Goal: Communication & Community: Share content

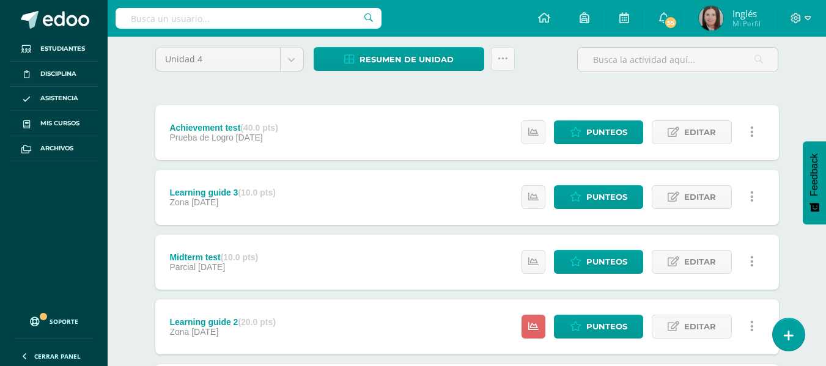
scroll to position [183, 0]
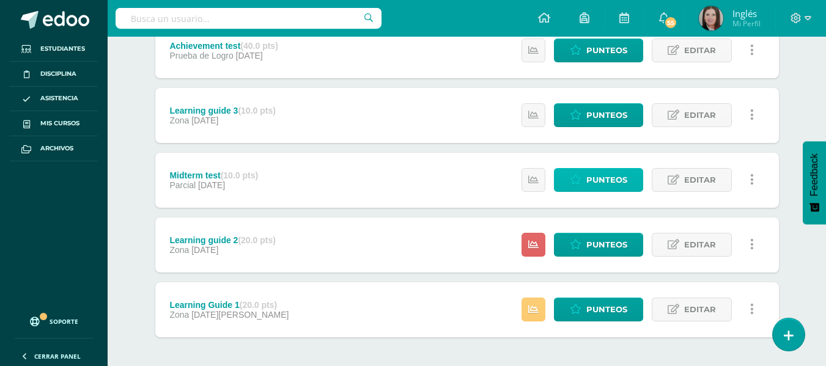
click at [588, 184] on span "Punteos" at bounding box center [606, 180] width 41 height 23
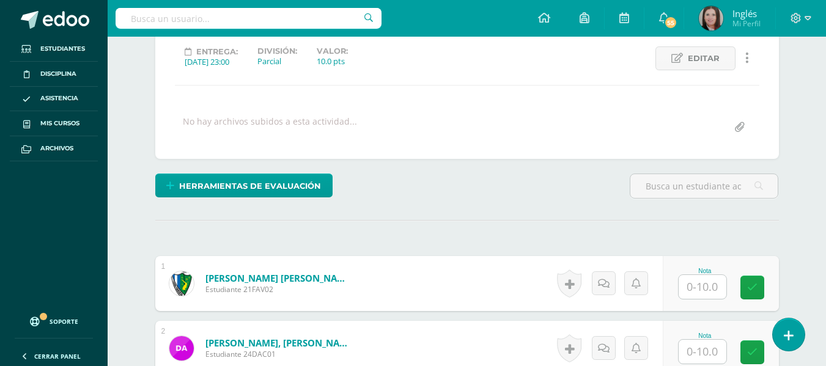
scroll to position [245, 0]
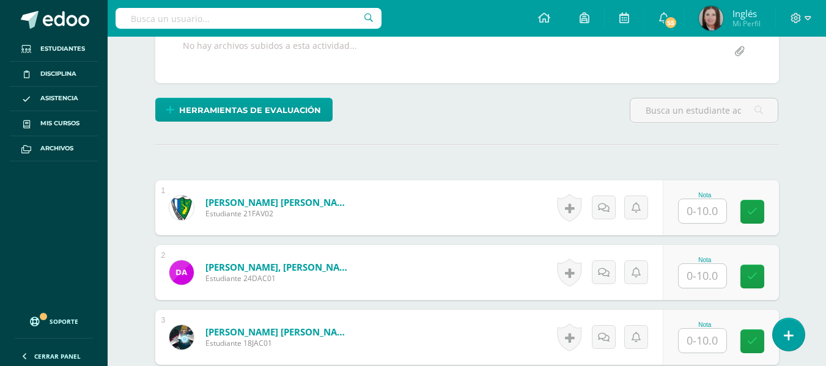
click at [723, 278] on input "text" at bounding box center [703, 276] width 48 height 24
type input "9"
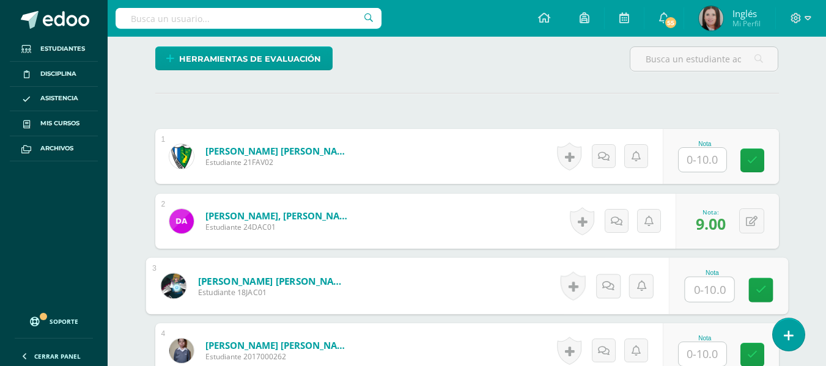
scroll to position [367, 0]
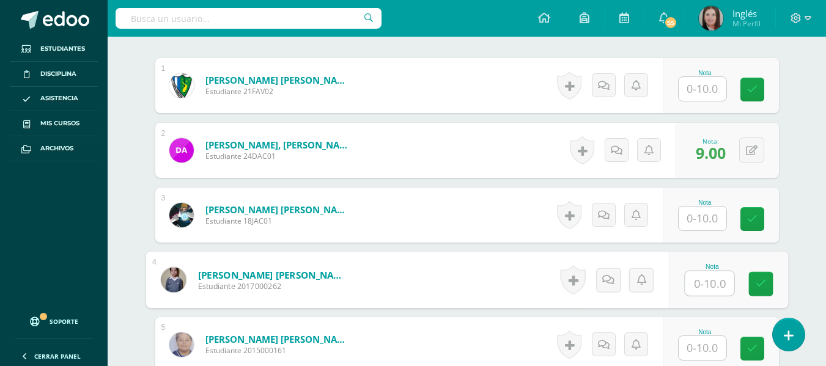
click at [695, 287] on input "text" at bounding box center [709, 283] width 49 height 24
type input "9"
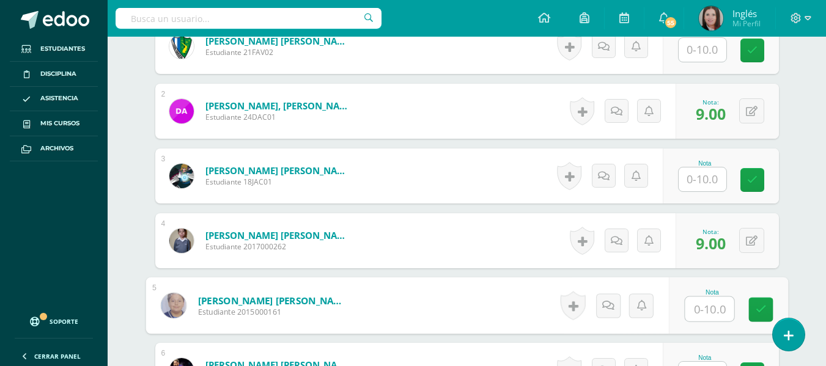
scroll to position [428, 0]
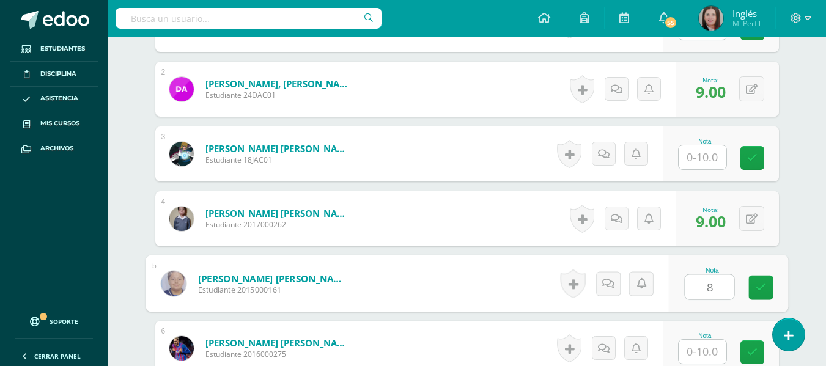
type input "8"
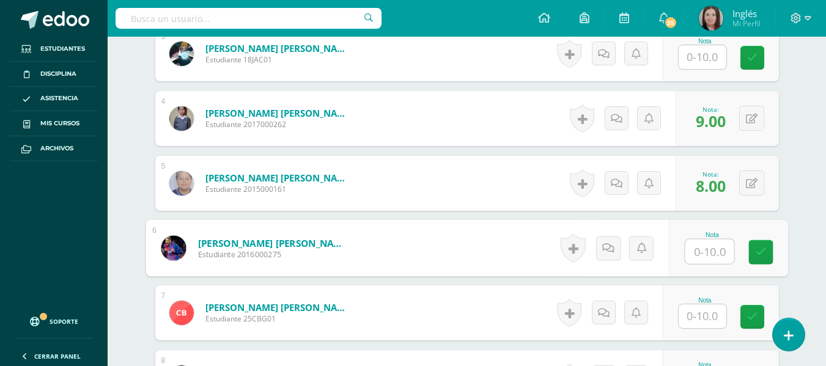
scroll to position [550, 0]
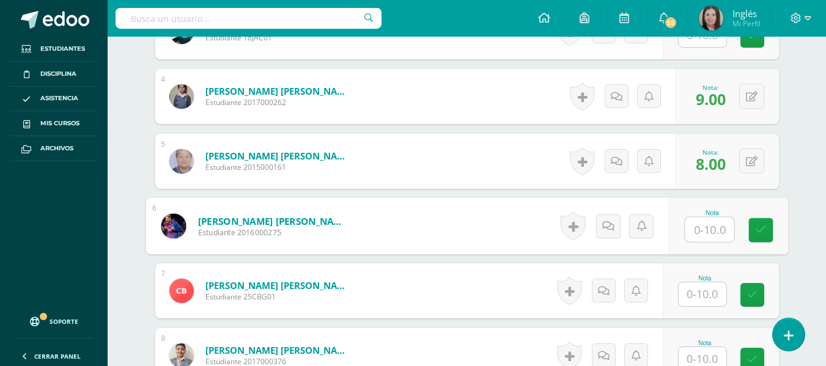
click at [687, 289] on input "text" at bounding box center [703, 294] width 48 height 24
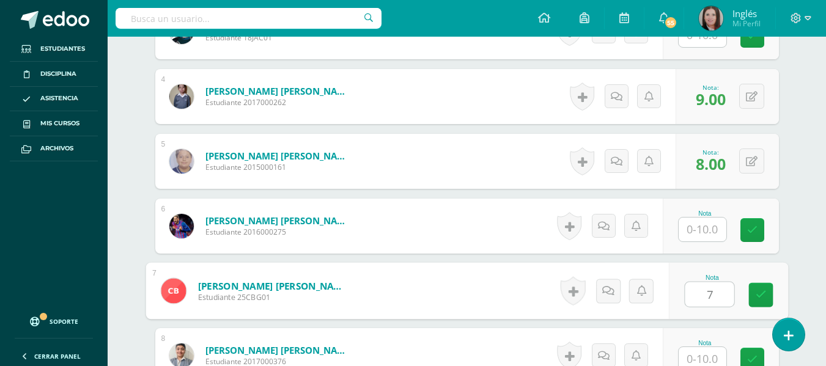
type input "7"
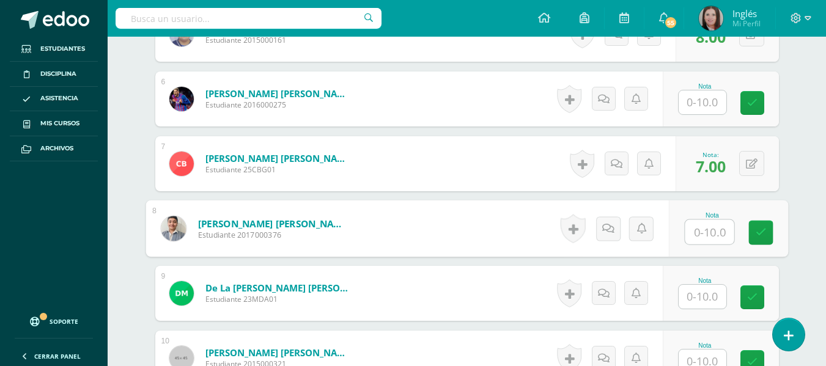
scroll to position [739, 0]
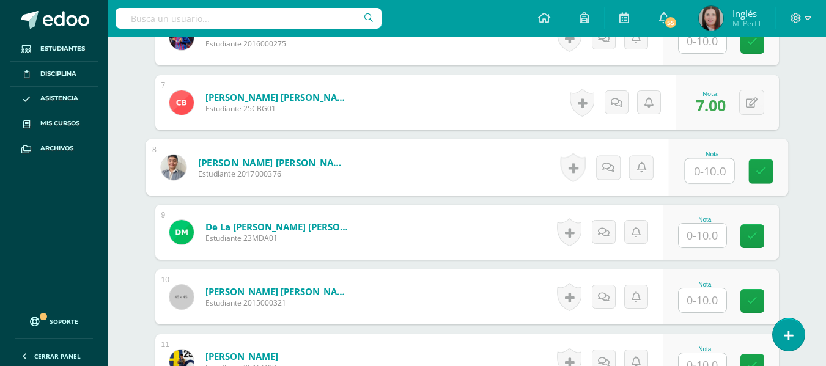
click at [707, 234] on input "text" at bounding box center [703, 236] width 48 height 24
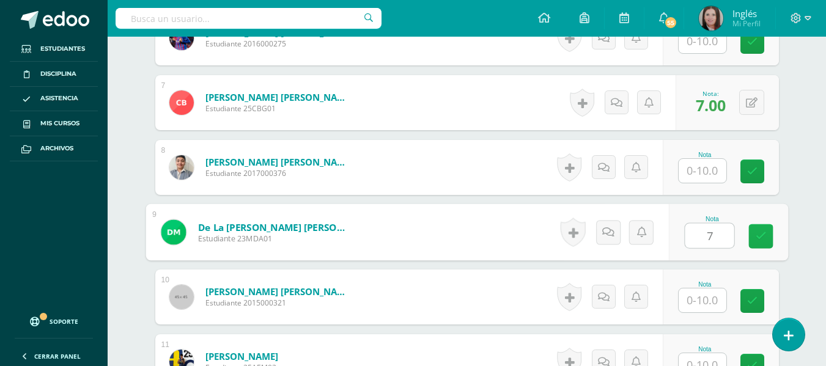
type input "7"
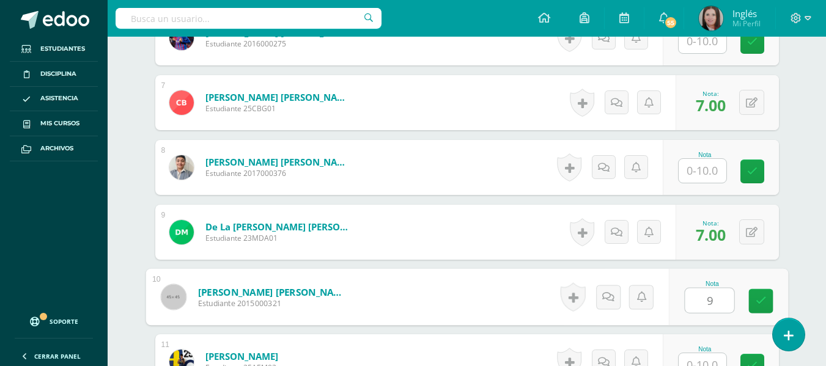
type input "9"
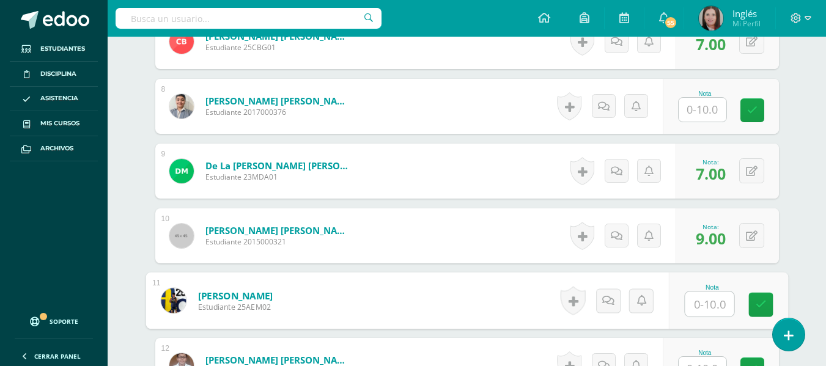
scroll to position [872, 0]
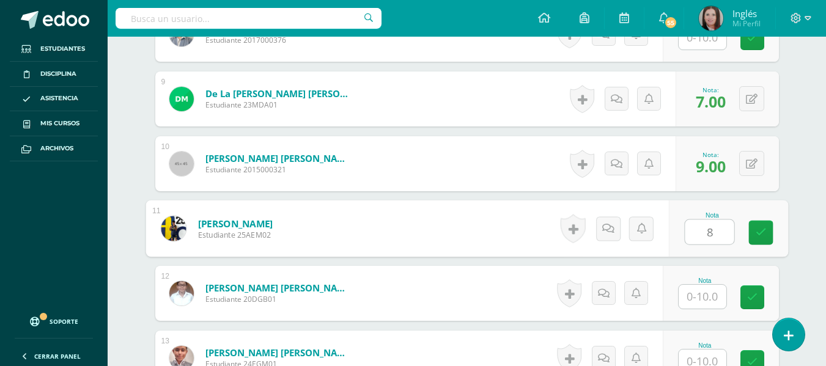
type input "8"
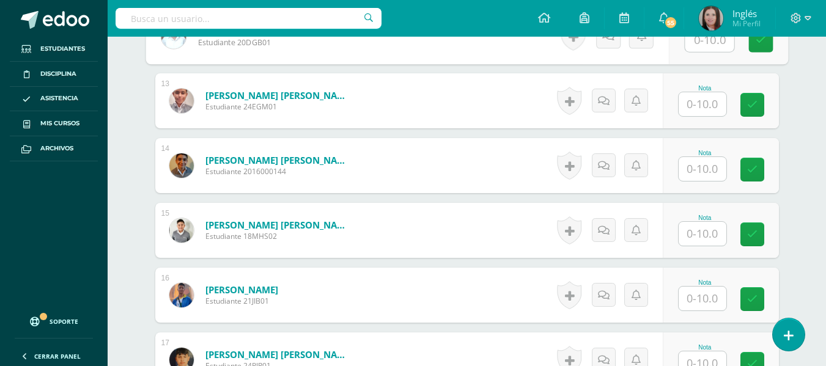
scroll to position [1177, 0]
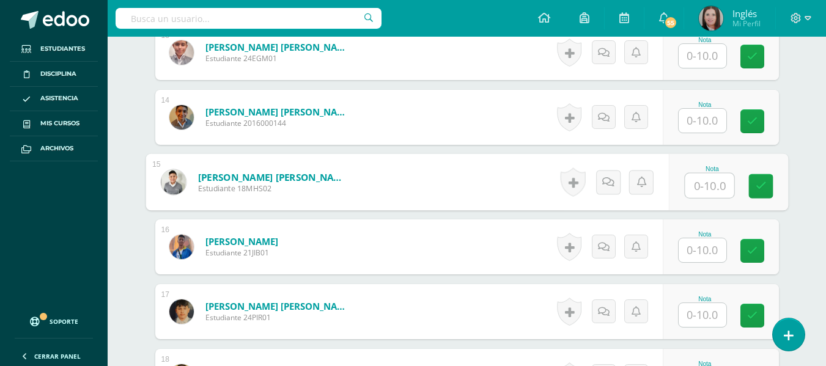
click at [705, 180] on input "text" at bounding box center [709, 186] width 49 height 24
type input "8"
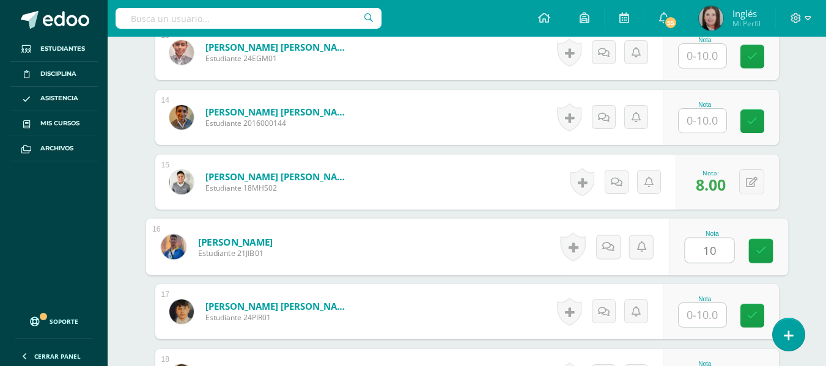
type input "10"
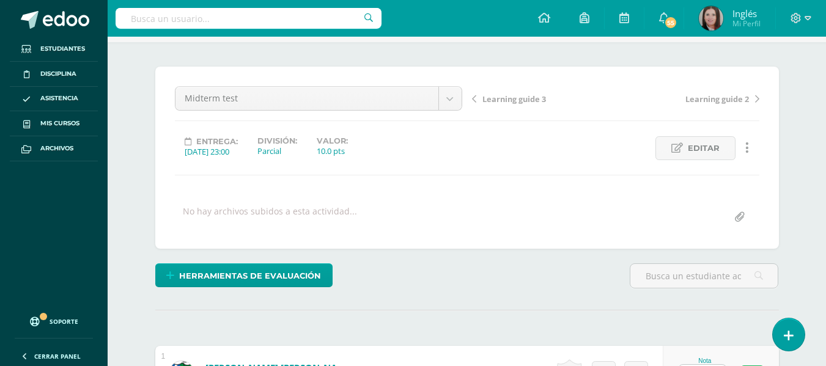
scroll to position [0, 0]
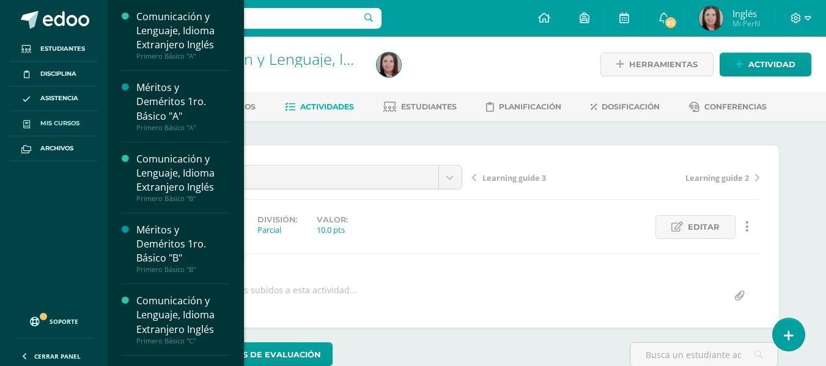
click at [47, 125] on span "Mis cursos" at bounding box center [59, 124] width 39 height 10
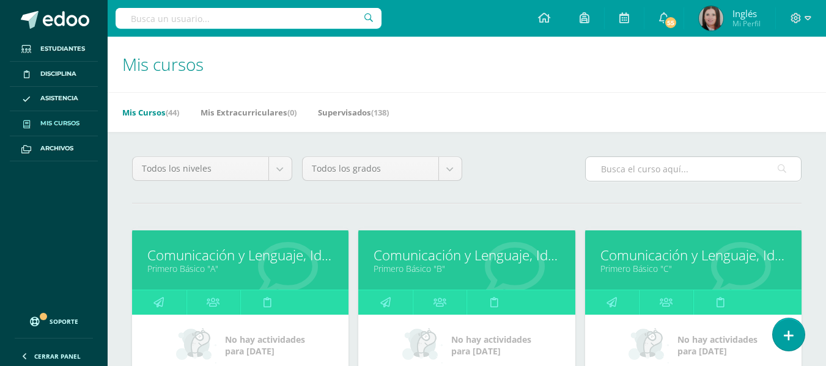
drag, startPoint x: 594, startPoint y: 169, endPoint x: 608, endPoint y: 169, distance: 13.4
click at [605, 169] on input "text" at bounding box center [693, 169] width 215 height 24
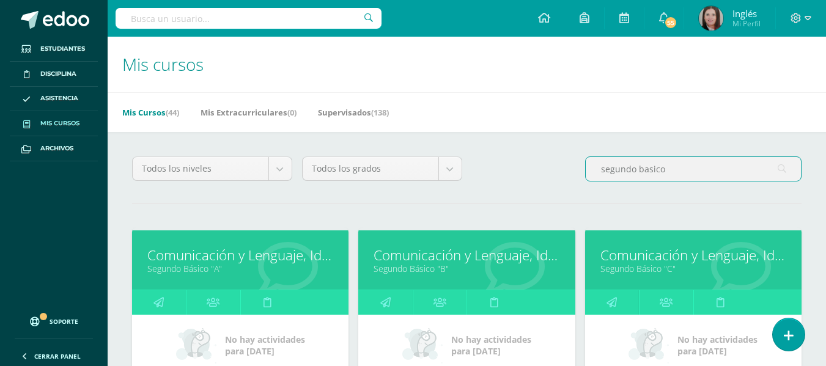
type input "segundo basico"
click at [438, 274] on div "Comunicación y Lenguaje, Idioma Extranjero Inglés Segundo Básico "B"" at bounding box center [466, 259] width 216 height 59
click at [437, 263] on link "Segundo Básico "B"" at bounding box center [467, 269] width 186 height 12
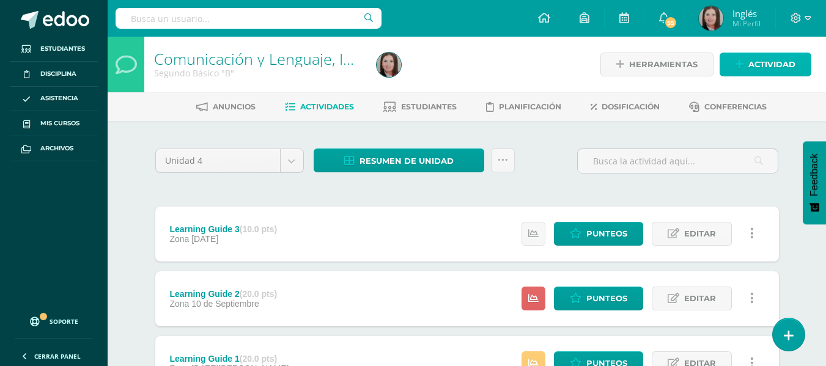
click at [788, 68] on span "Actividad" at bounding box center [771, 64] width 47 height 23
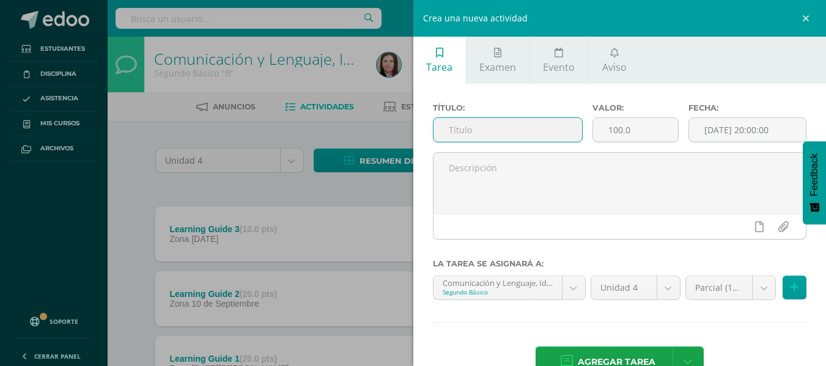
click at [462, 128] on input "text" at bounding box center [507, 130] width 149 height 24
type input "Midterm test"
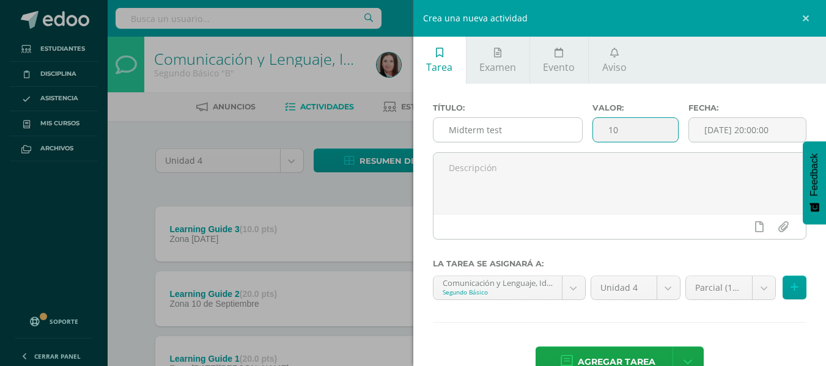
type input "10"
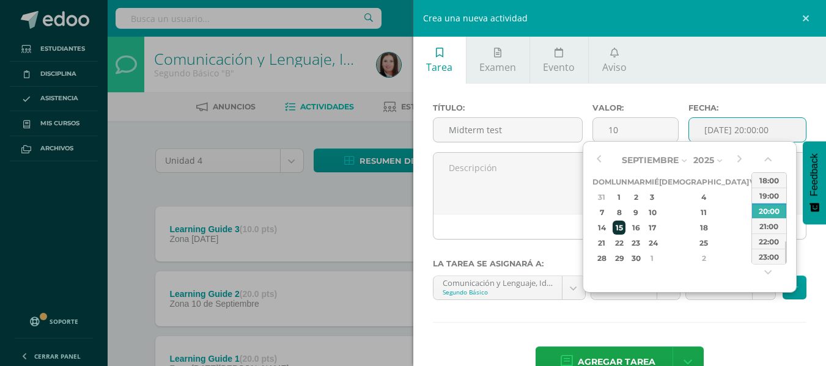
click at [625, 232] on div "15" at bounding box center [619, 228] width 13 height 14
click at [768, 255] on div "23:00" at bounding box center [769, 256] width 34 height 15
type input "2025-09-15 23:00"
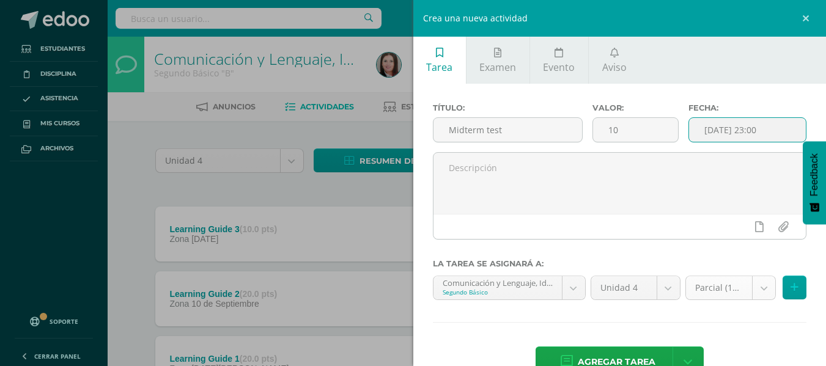
click at [718, 292] on body "Estudiantes Disciplina Asistencia Mis cursos Archivos Soporte Centro de ayuda Ú…" at bounding box center [413, 236] width 826 height 473
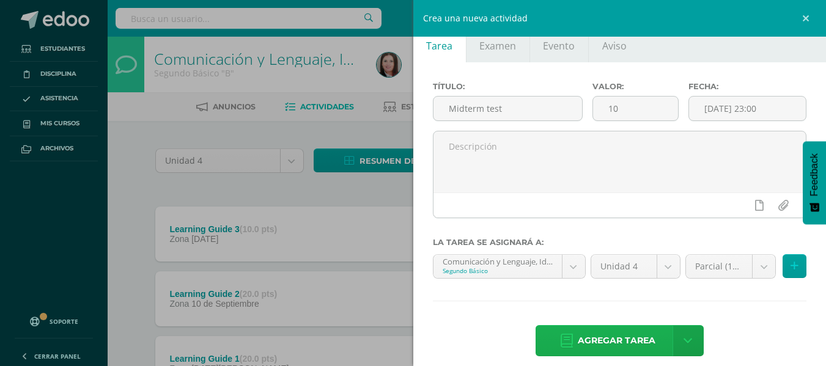
scroll to position [34, 0]
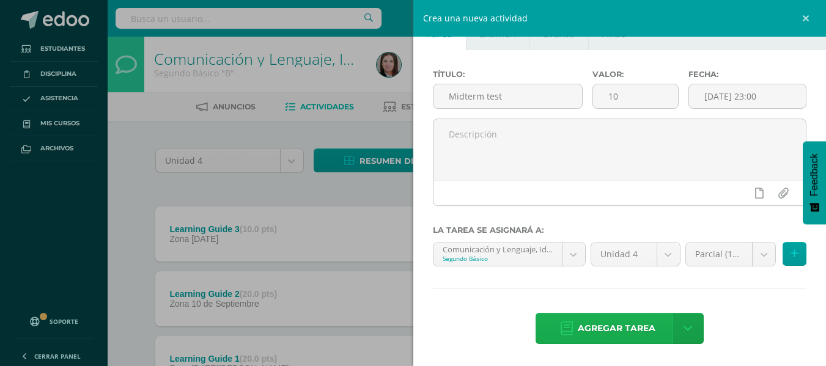
click at [624, 323] on span "Agregar tarea" at bounding box center [617, 329] width 78 height 30
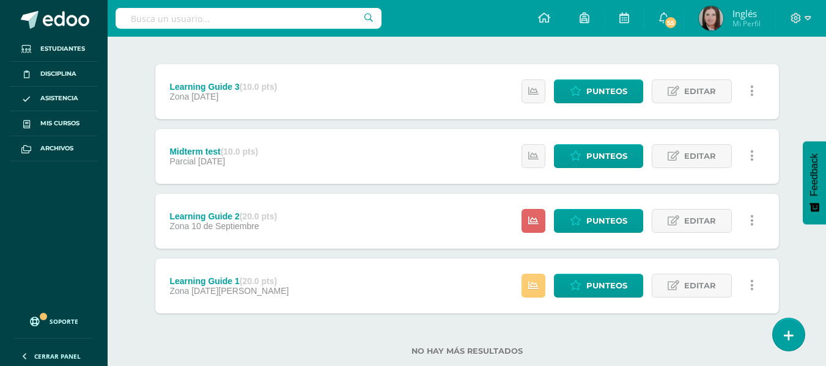
scroll to position [171, 0]
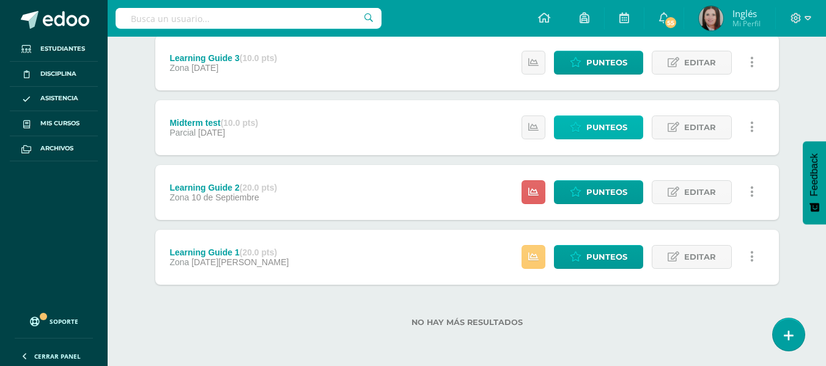
click at [601, 124] on span "Punteos" at bounding box center [606, 127] width 41 height 23
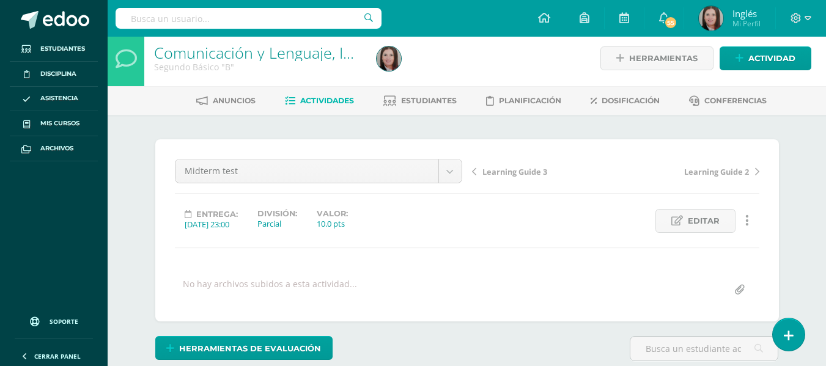
click at [338, 103] on span "Actividades" at bounding box center [327, 100] width 54 height 9
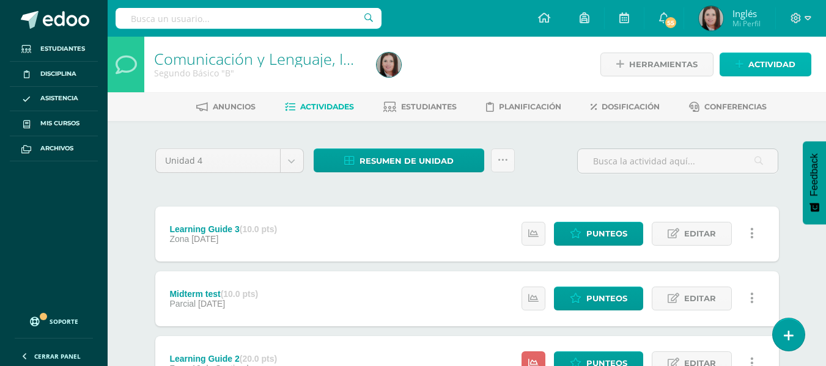
click at [788, 64] on span "Actividad" at bounding box center [771, 64] width 47 height 23
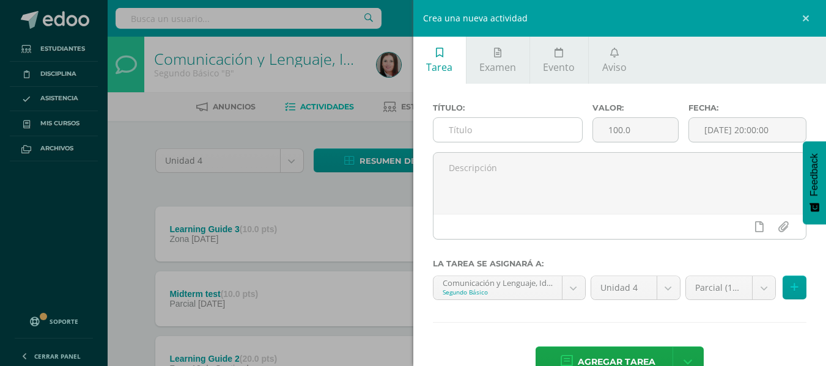
click at [466, 127] on input "text" at bounding box center [507, 130] width 149 height 24
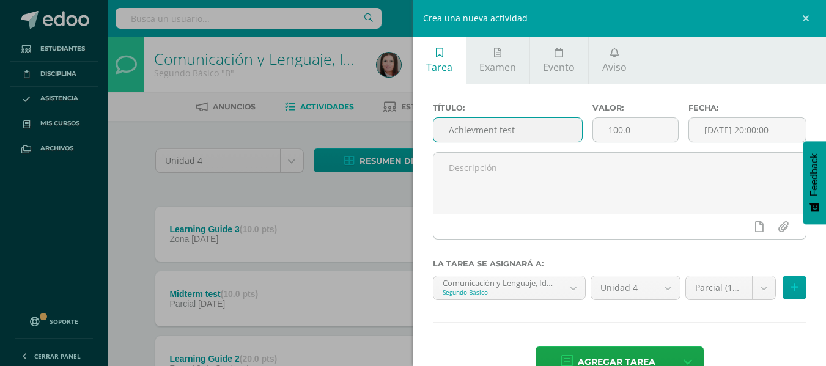
type input "Achievment test"
type input "40"
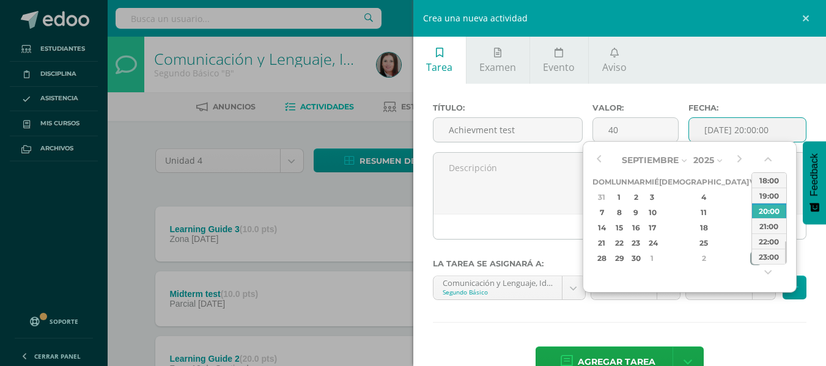
click at [750, 257] on div "3" at bounding box center [755, 258] width 11 height 14
click at [770, 259] on div "23:00" at bounding box center [769, 256] width 34 height 15
type input "2025-10-03 23:00"
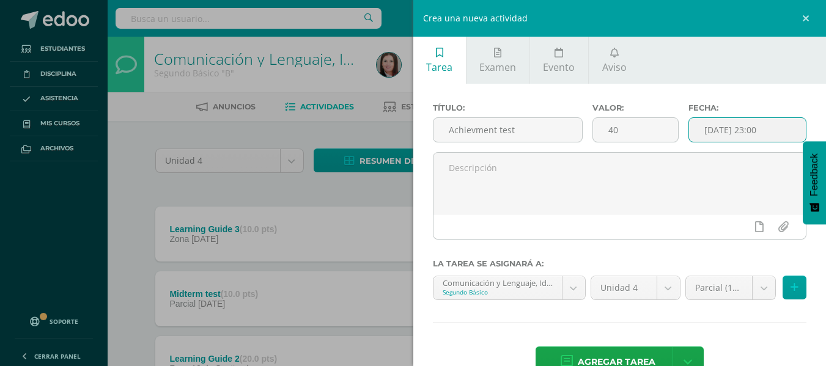
click at [756, 130] on input "2025-10-03 23:00" at bounding box center [747, 130] width 117 height 24
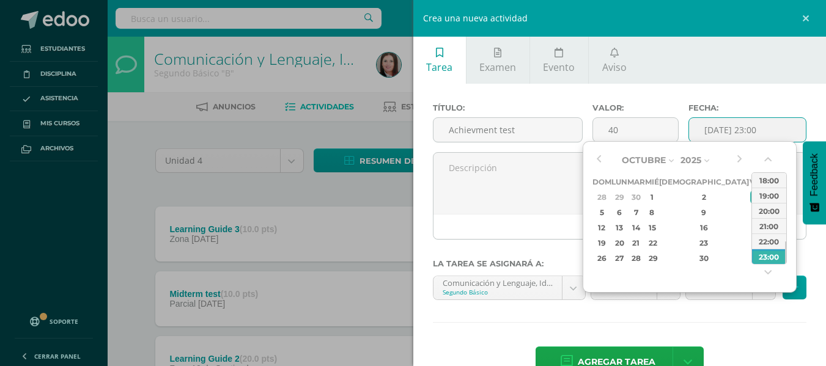
click at [756, 130] on input "2025-10-03 23:00" at bounding box center [747, 130] width 117 height 24
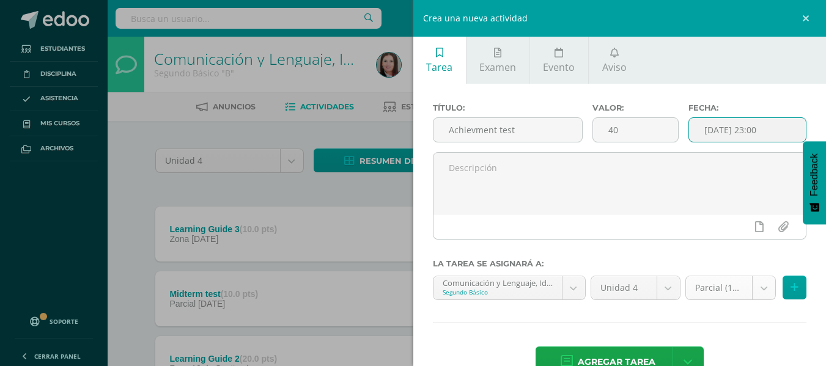
click at [761, 285] on body "Estudiantes Disciplina Asistencia Mis cursos Archivos Soporte Centro de ayuda Ú…" at bounding box center [413, 268] width 826 height 537
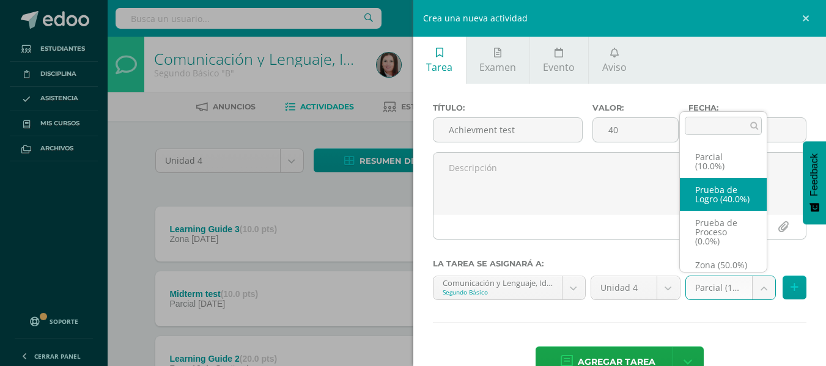
select select "158641"
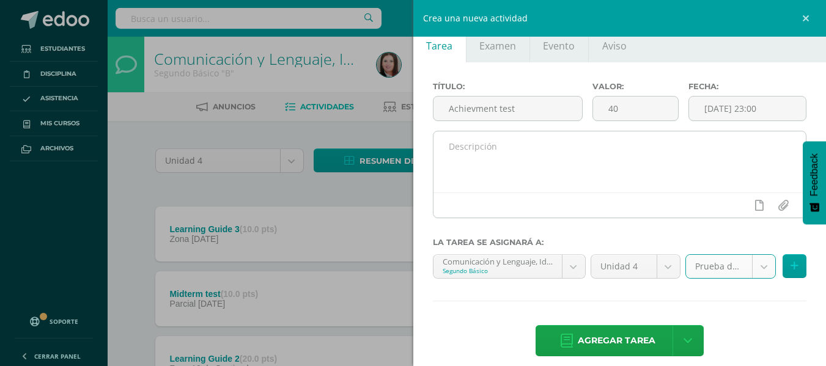
scroll to position [34, 0]
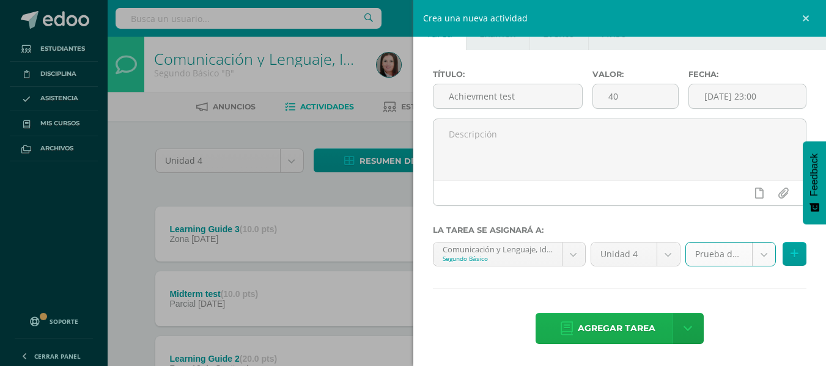
click at [610, 333] on span "Agregar tarea" at bounding box center [617, 329] width 78 height 30
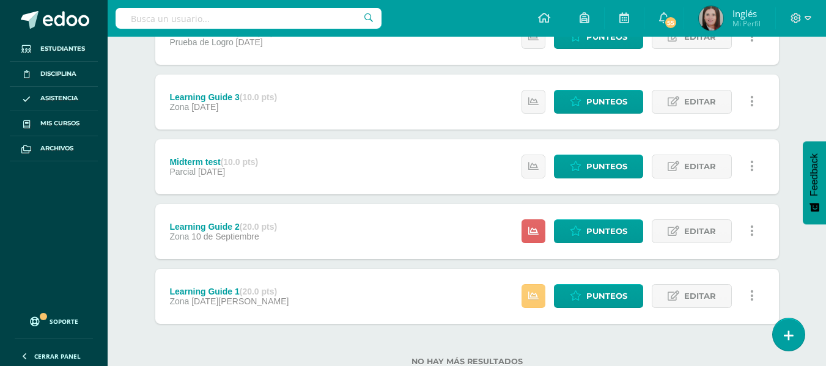
scroll to position [175, 0]
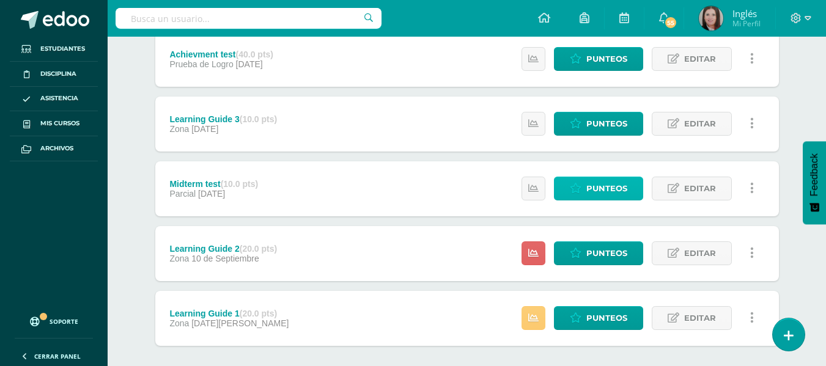
click at [616, 185] on span "Punteos" at bounding box center [606, 188] width 41 height 23
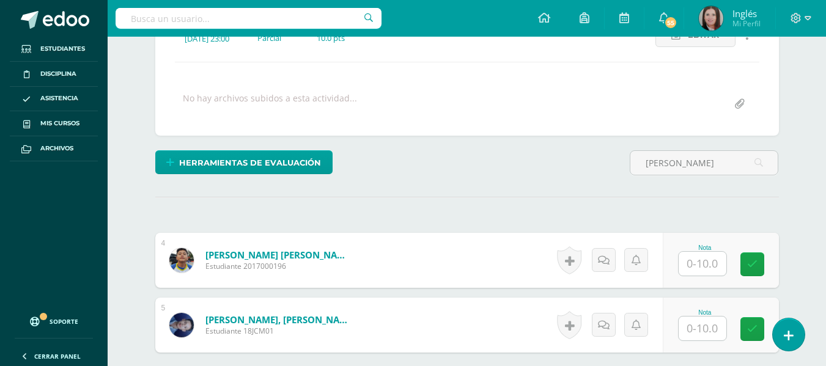
scroll to position [193, 0]
type input "castillo"
click at [707, 263] on input "text" at bounding box center [703, 263] width 48 height 24
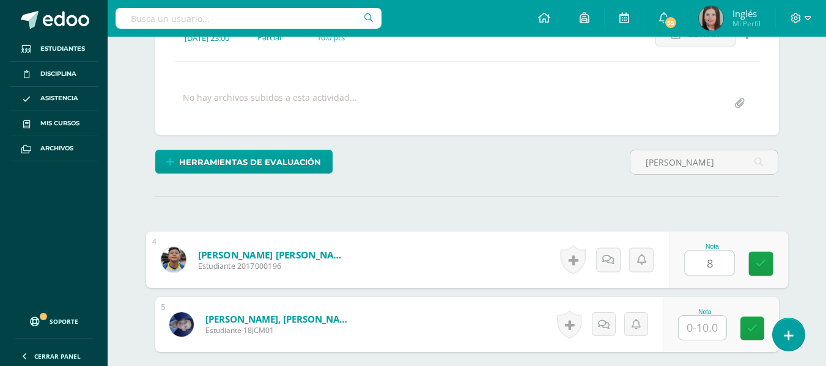
type input "8"
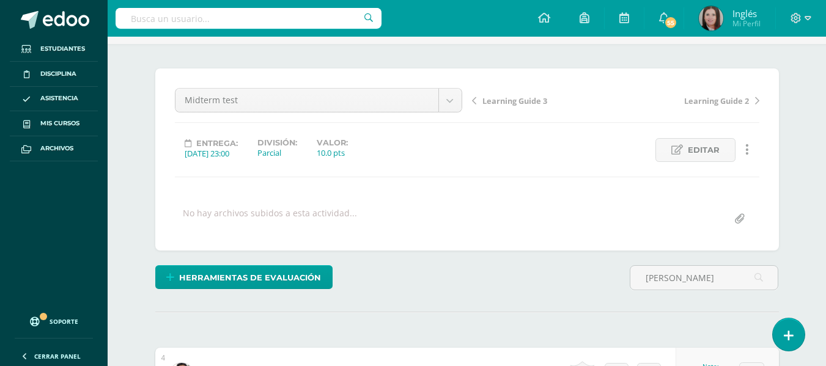
scroll to position [13, 0]
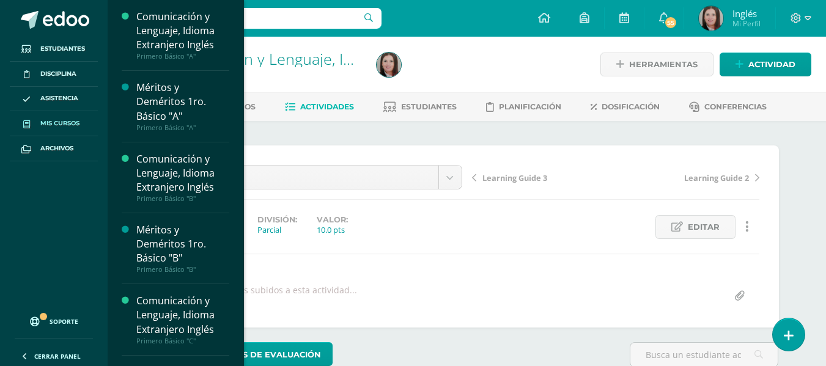
click at [53, 122] on span "Mis cursos" at bounding box center [59, 124] width 39 height 10
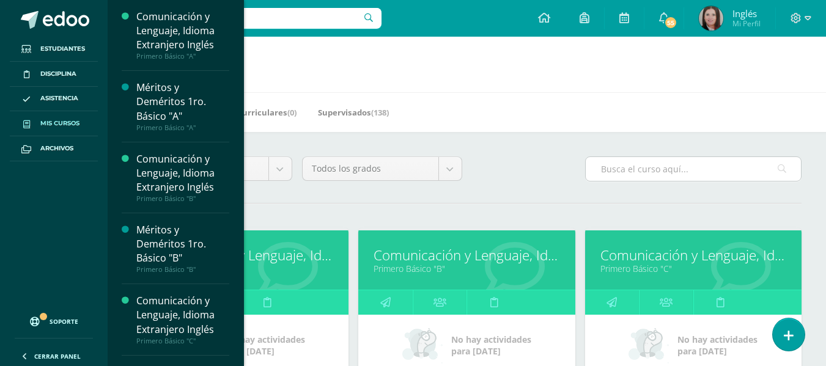
click at [639, 170] on input "text" at bounding box center [693, 169] width 215 height 24
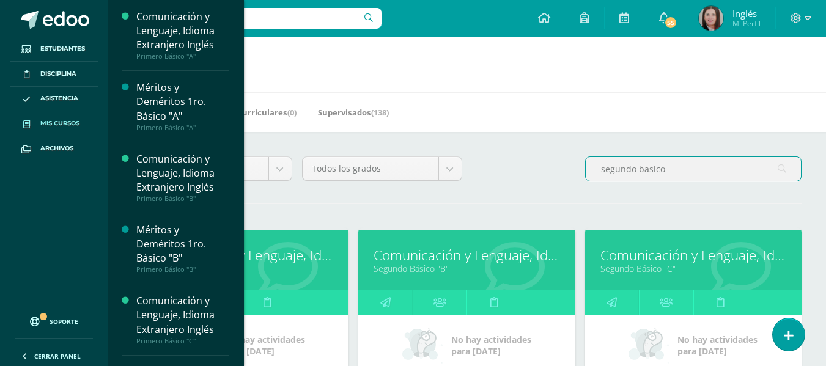
type input "segundo basico"
click at [652, 259] on link "Comunicación y Lenguaje, Idioma Extranjero Inglés" at bounding box center [693, 255] width 186 height 19
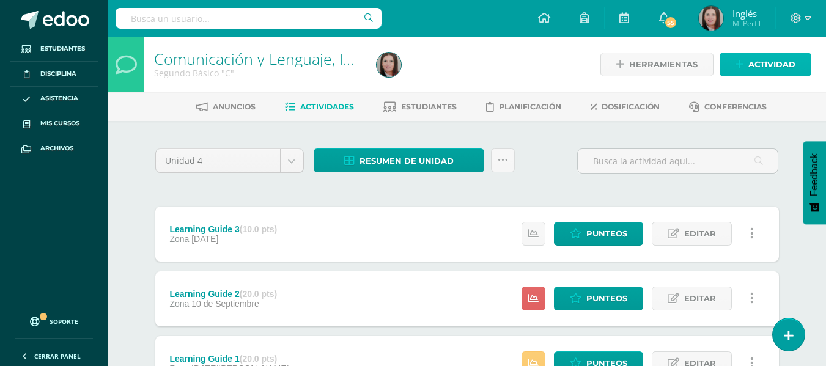
click at [769, 64] on span "Actividad" at bounding box center [771, 64] width 47 height 23
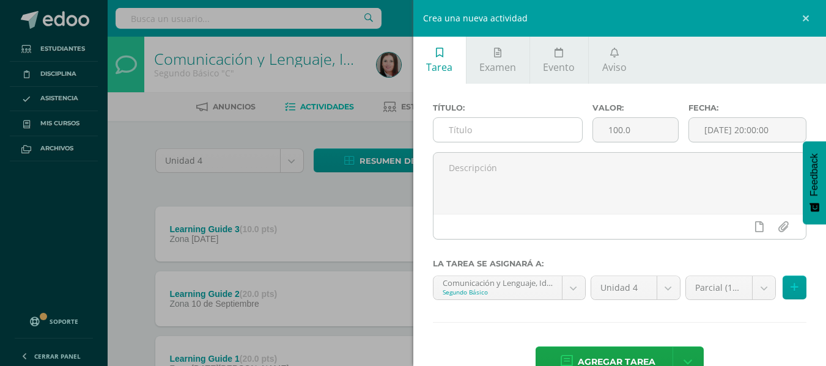
click at [474, 127] on input "text" at bounding box center [507, 130] width 149 height 24
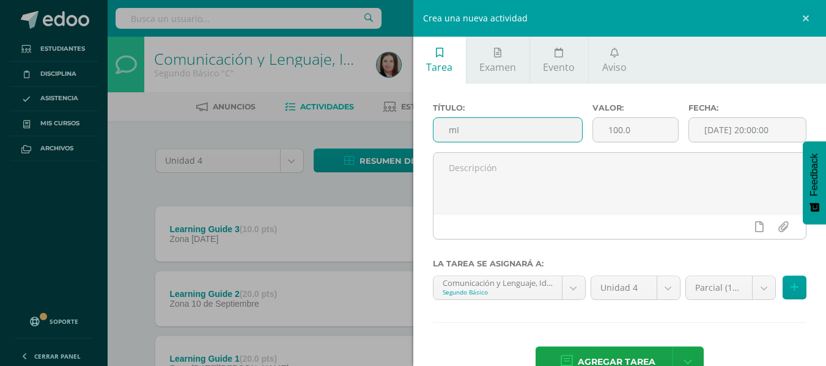
type input "m"
type input "Midterm test"
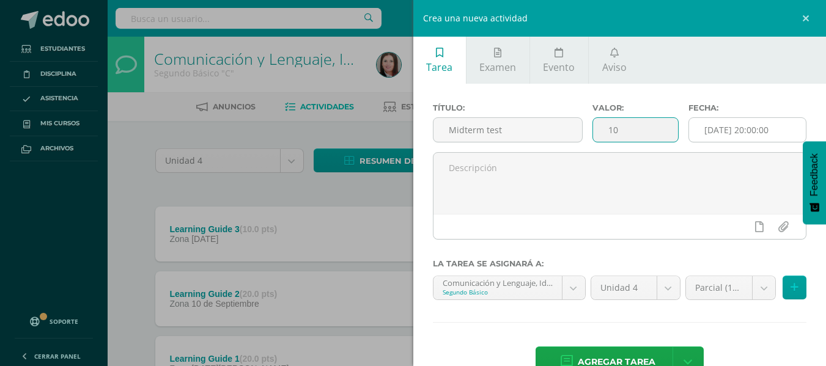
type input "10"
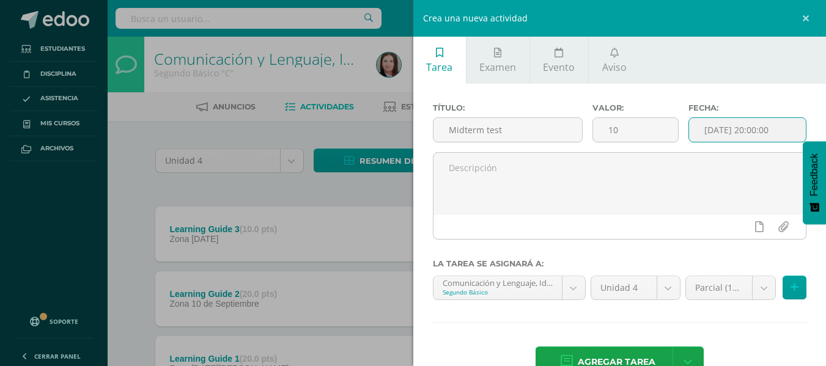
click at [785, 134] on input "[DATE] 20:00:00" at bounding box center [747, 130] width 117 height 24
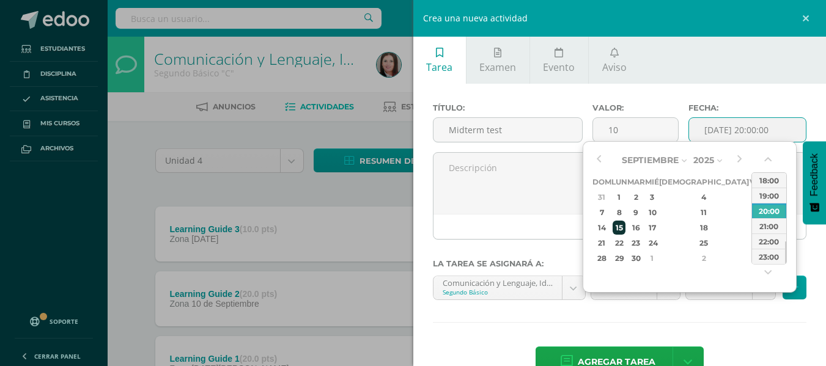
click at [625, 227] on div "15" at bounding box center [619, 228] width 13 height 14
type input "2025-09-15 20:00"
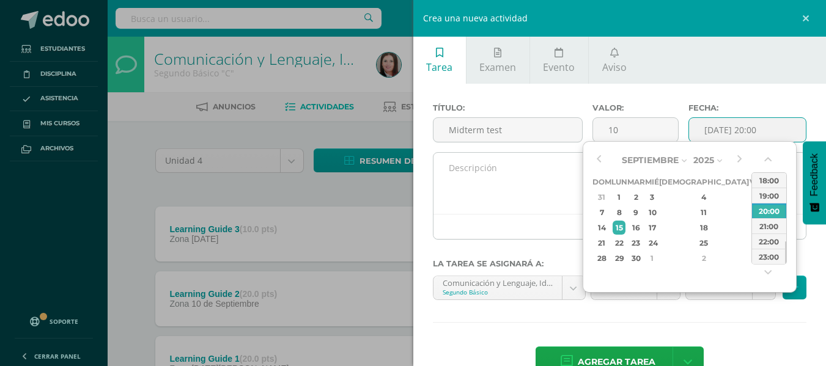
click at [510, 178] on textarea at bounding box center [619, 183] width 373 height 61
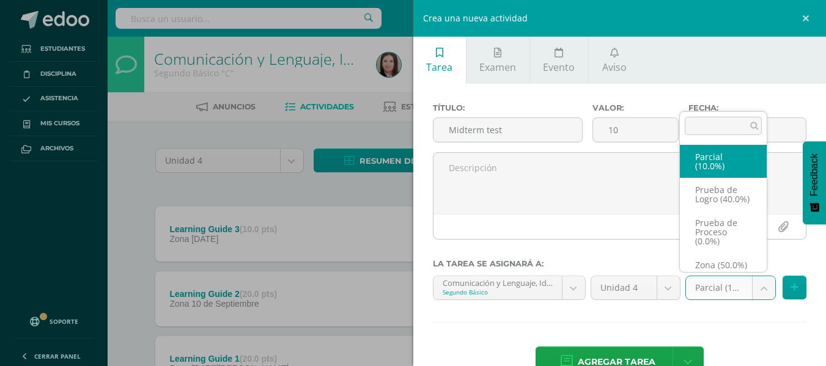
click at [754, 289] on body "Estudiantes Disciplina Asistencia Mis cursos Archivos Soporte Centro de ayuda Ú…" at bounding box center [413, 236] width 826 height 473
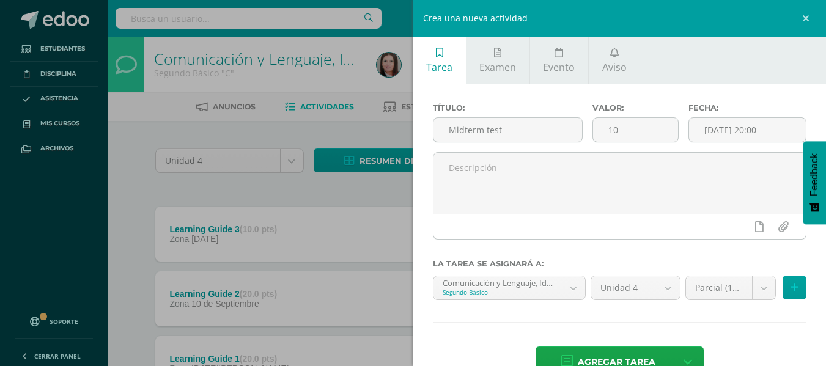
scroll to position [34, 0]
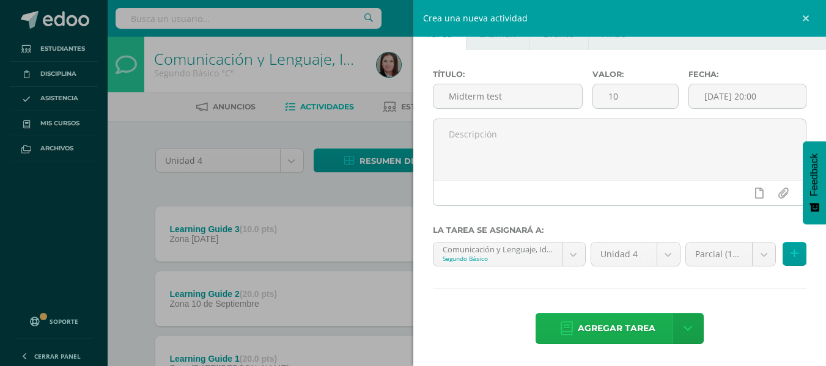
click at [638, 331] on span "Agregar tarea" at bounding box center [617, 329] width 78 height 30
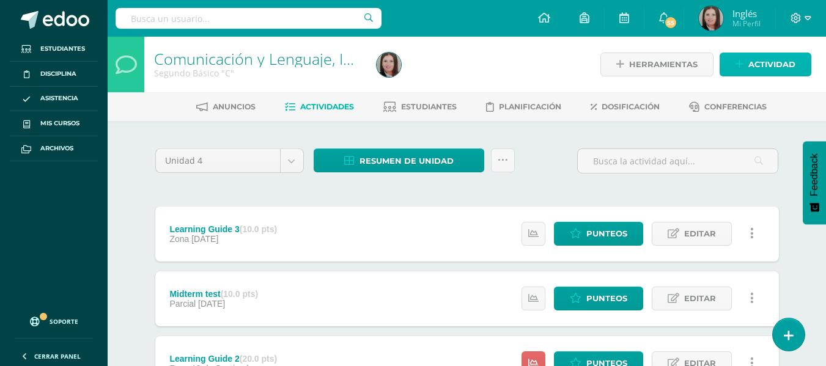
click at [746, 63] on link "Actividad" at bounding box center [766, 65] width 92 height 24
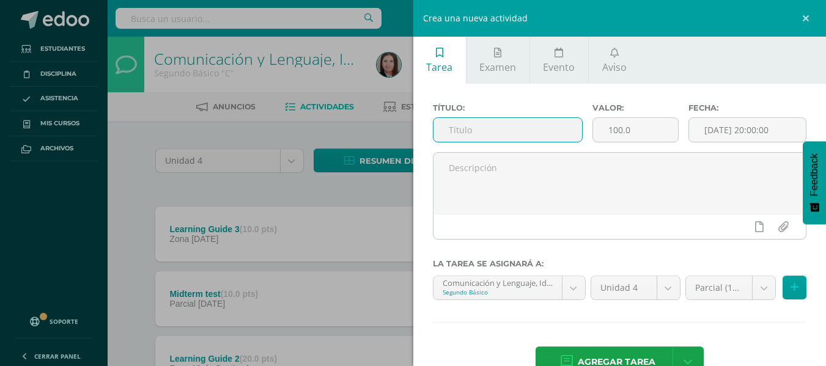
click at [453, 136] on input "text" at bounding box center [507, 130] width 149 height 24
type input "Achievement test"
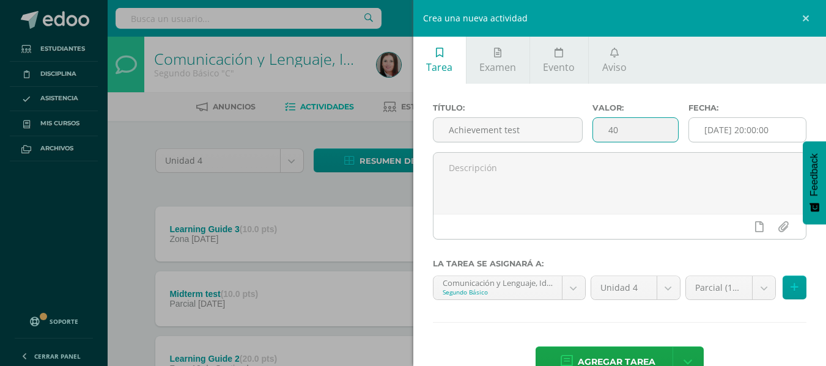
type input "40"
click at [757, 133] on input "[DATE] 20:00:00" at bounding box center [747, 130] width 117 height 24
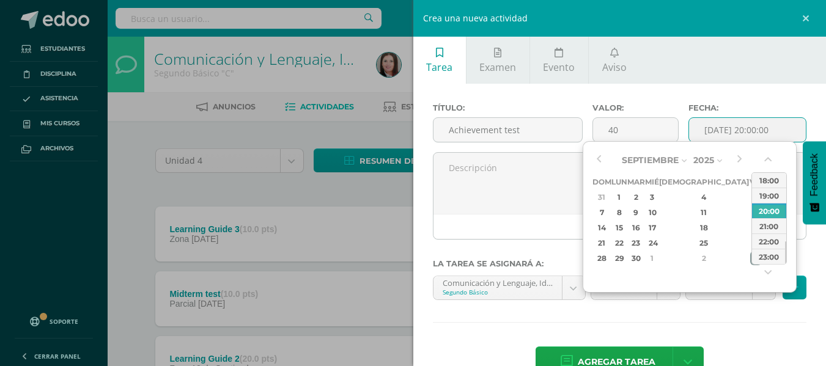
click at [750, 260] on div "3" at bounding box center [755, 258] width 11 height 14
type input "2025-10-03 20:00"
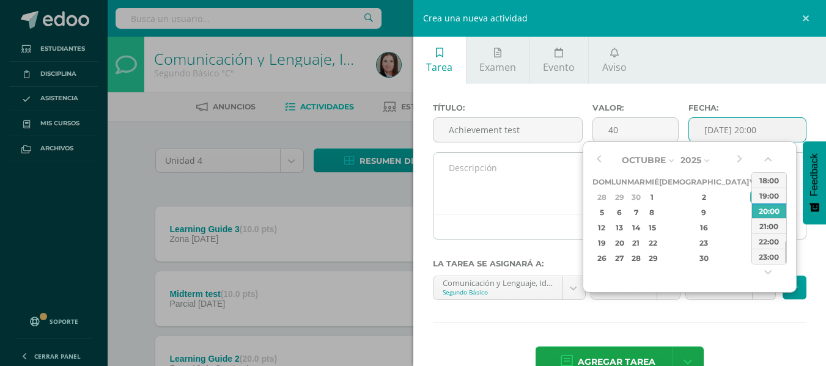
click at [509, 183] on textarea at bounding box center [619, 183] width 373 height 61
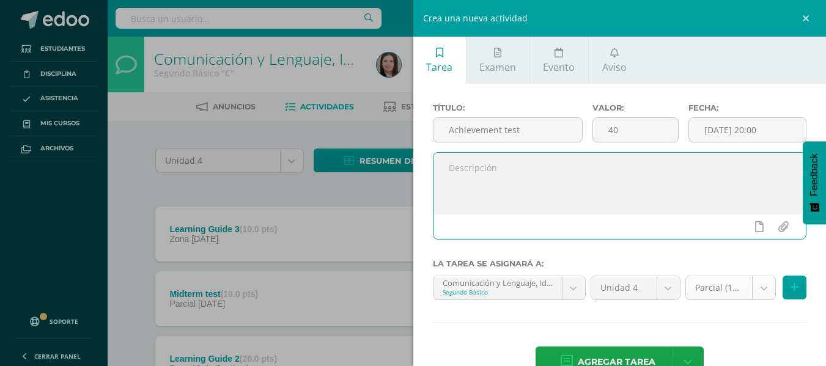
click at [751, 285] on body "Tarea asignada exitosamente Estudiantes Disciplina Asistencia Mis cursos Archiv…" at bounding box center [413, 268] width 826 height 537
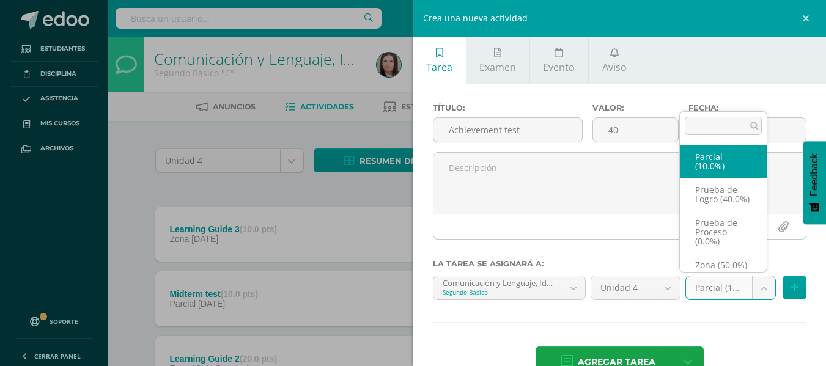
scroll to position [23, 0]
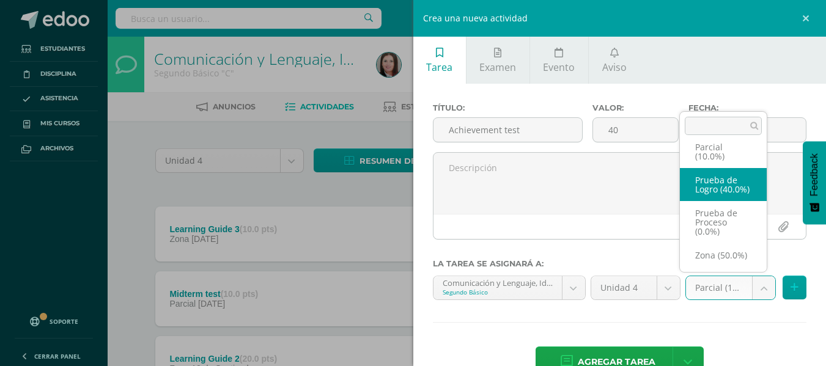
select select "158961"
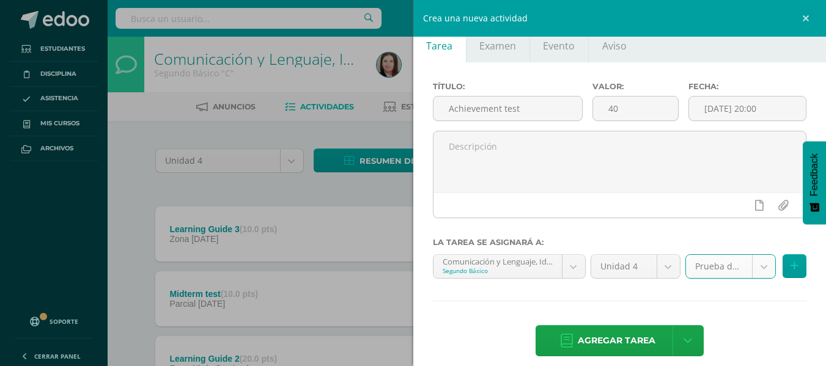
scroll to position [34, 0]
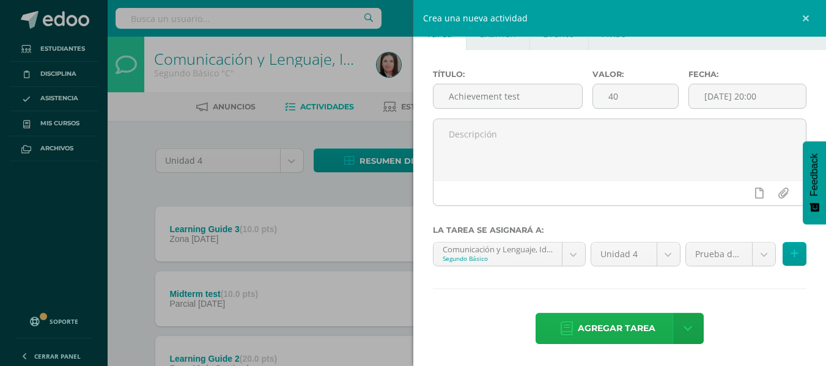
click at [602, 322] on span "Agregar tarea" at bounding box center [617, 329] width 78 height 30
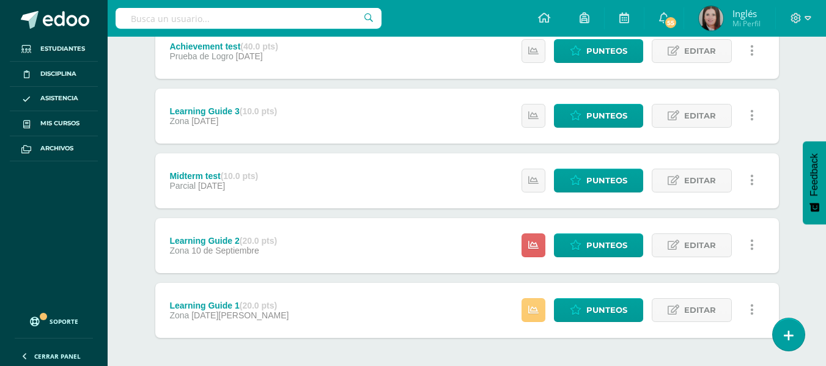
scroll to position [183, 0]
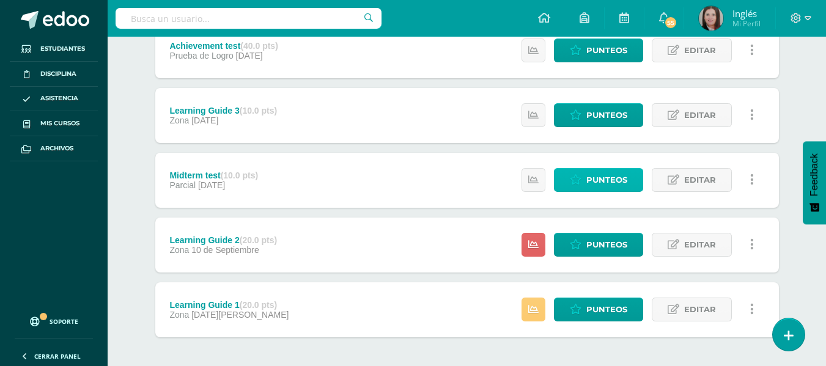
click at [592, 175] on span "Punteos" at bounding box center [606, 180] width 41 height 23
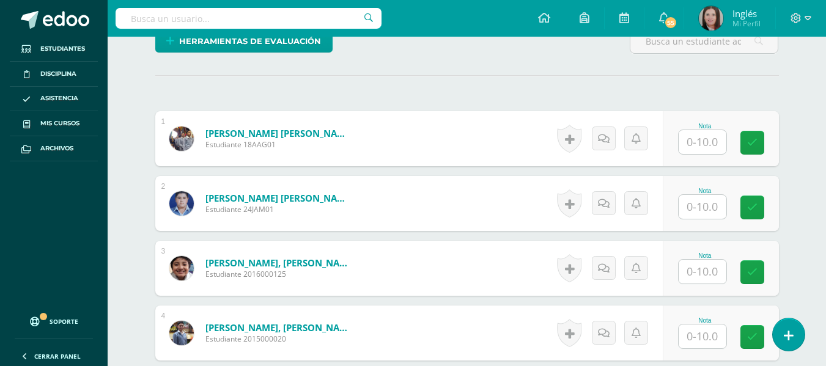
scroll to position [314, 0]
click at [718, 272] on input "text" at bounding box center [703, 271] width 48 height 24
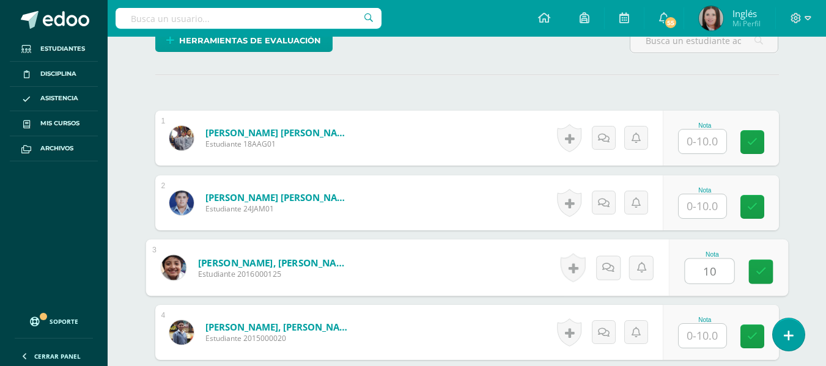
type input "10"
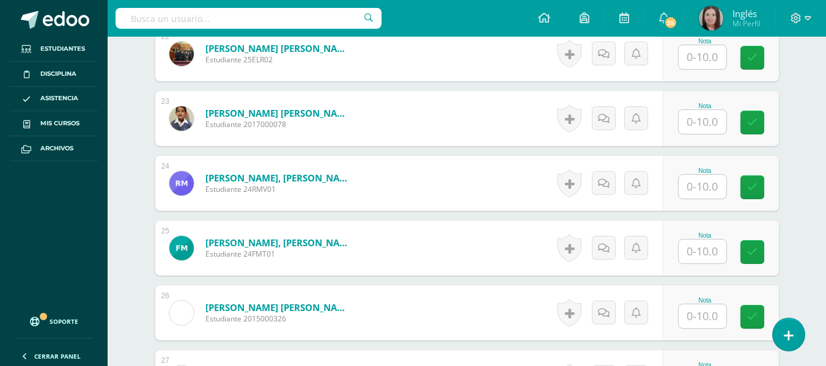
scroll to position [1781, 0]
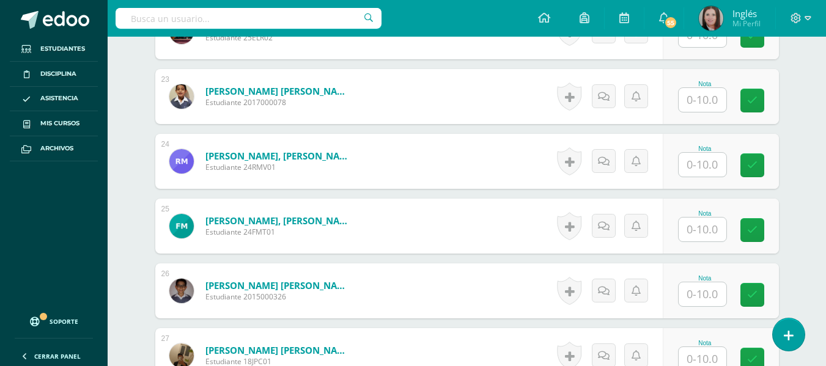
click at [689, 294] on input "text" at bounding box center [703, 294] width 48 height 24
type input "10"
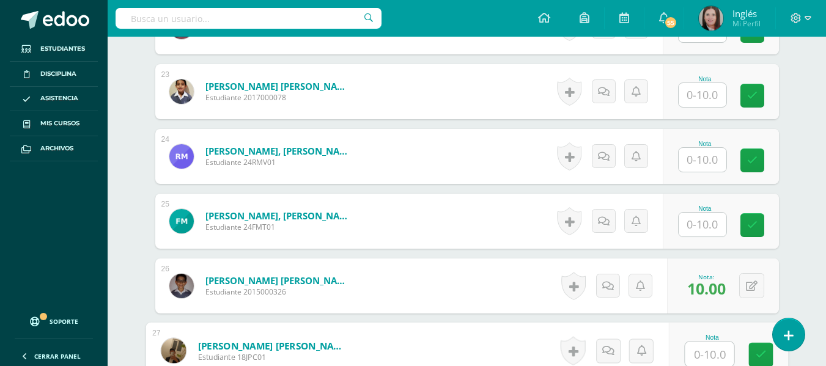
scroll to position [1847, 0]
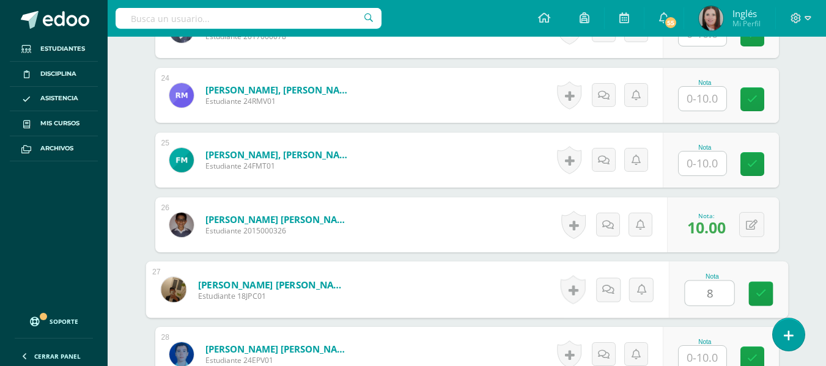
type input "8"
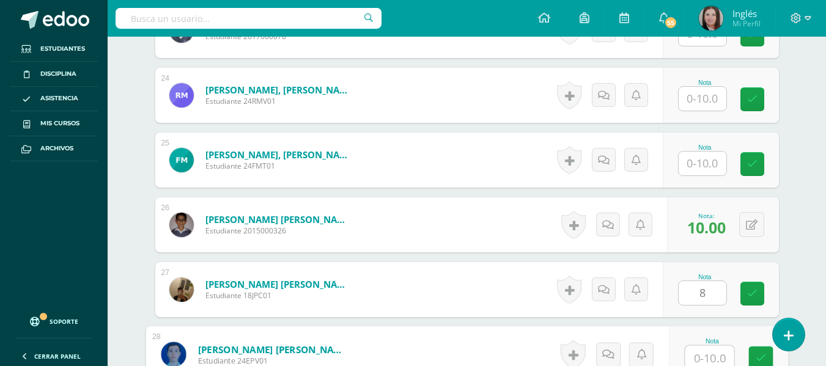
scroll to position [1851, 0]
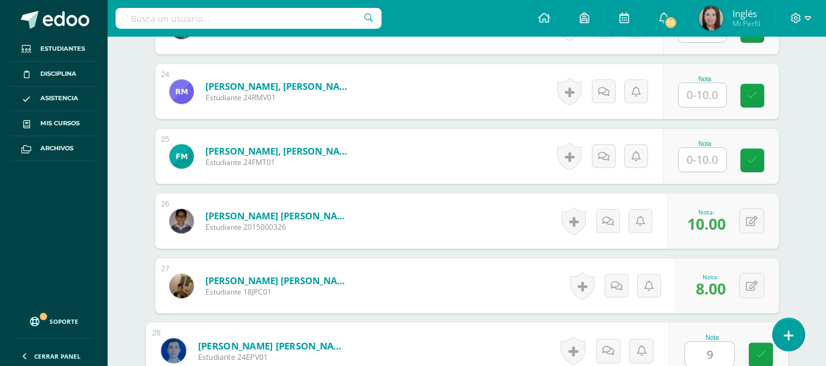
type input "9"
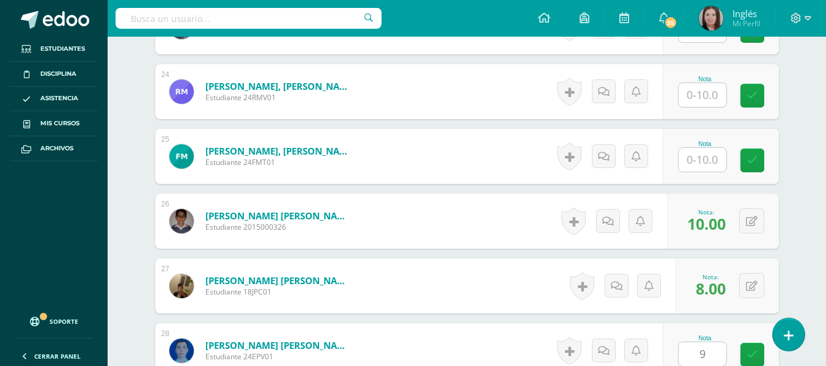
scroll to position [2087, 0]
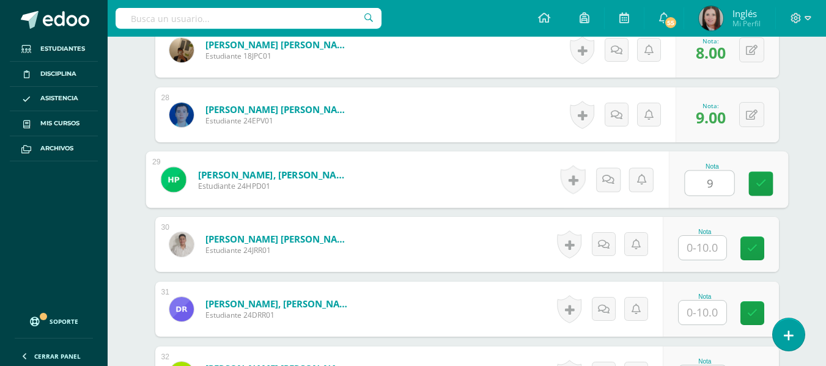
type input "9"
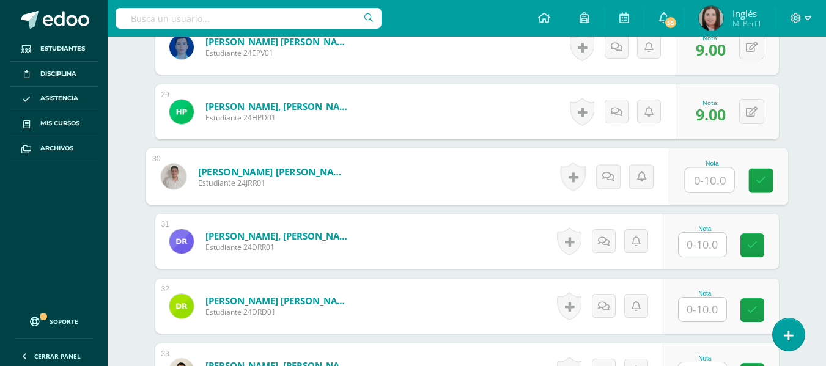
scroll to position [2209, 0]
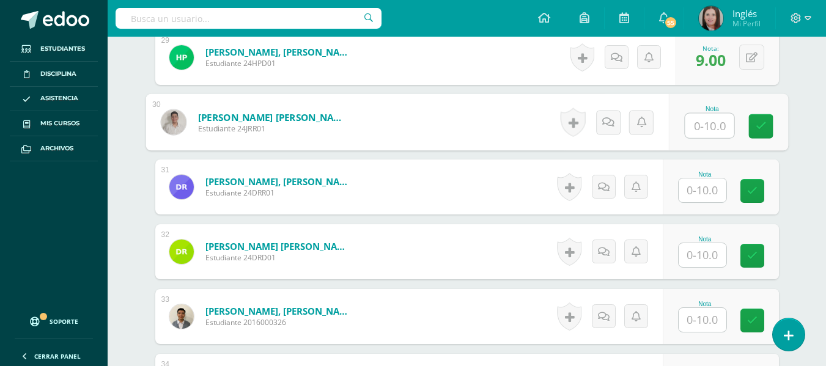
click at [710, 194] on input "text" at bounding box center [703, 191] width 48 height 24
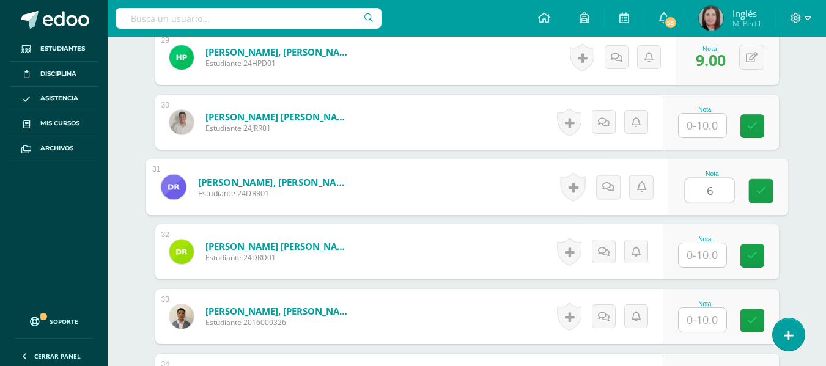
type input "6"
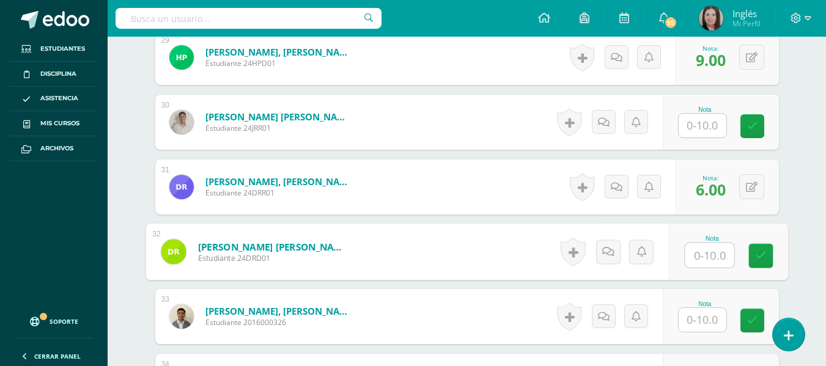
click at [708, 249] on input "text" at bounding box center [709, 255] width 49 height 24
type input "8"
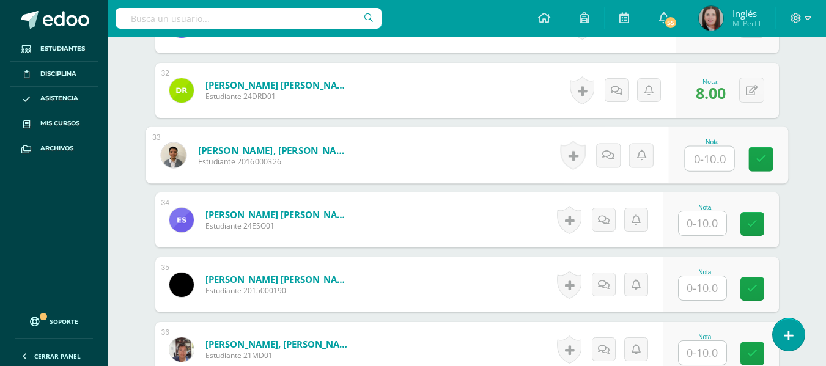
scroll to position [2393, 0]
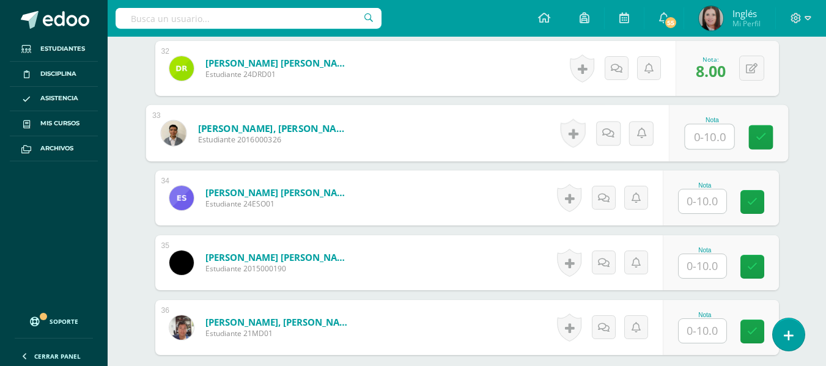
click at [707, 271] on input "text" at bounding box center [703, 266] width 48 height 24
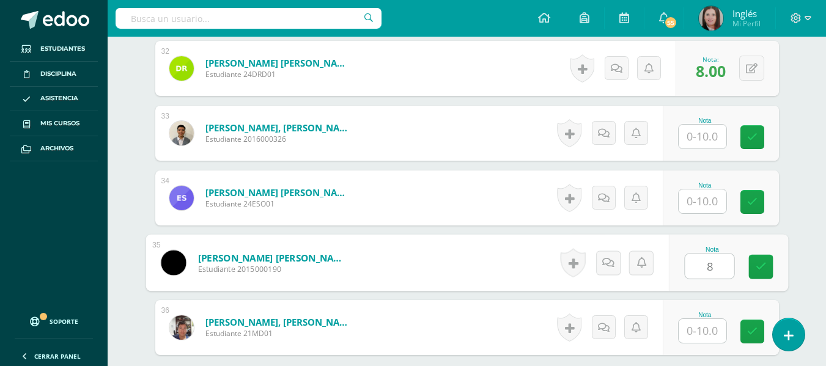
type input "8"
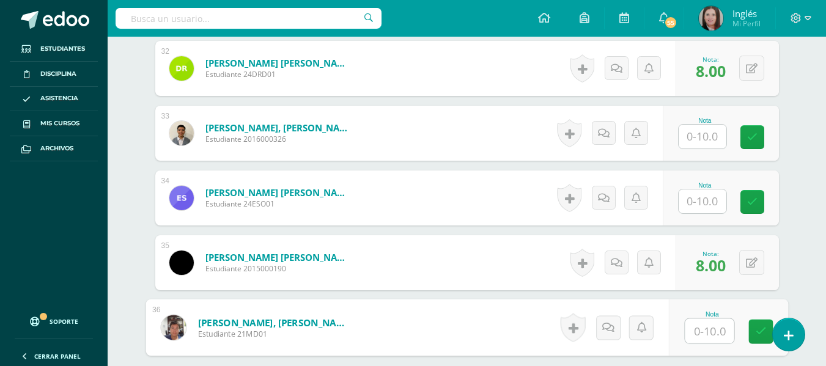
type input "8"
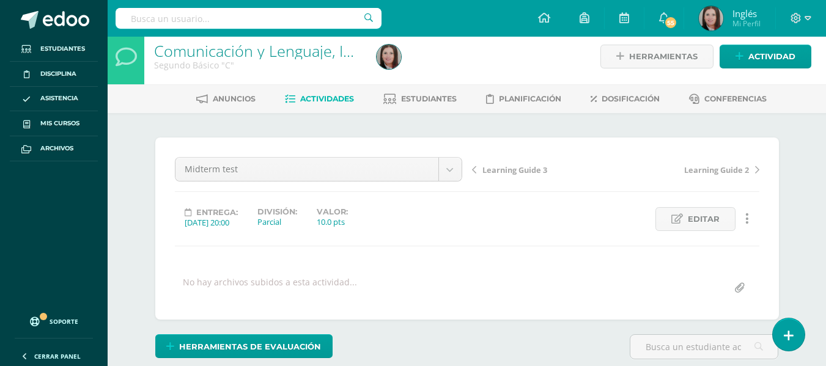
scroll to position [9, 0]
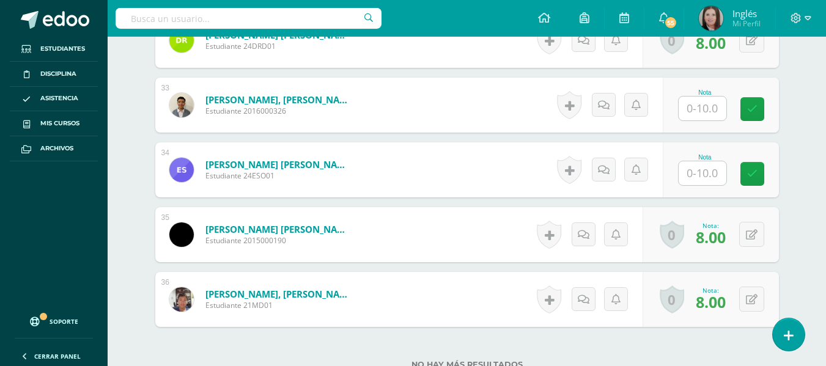
scroll to position [2399, 0]
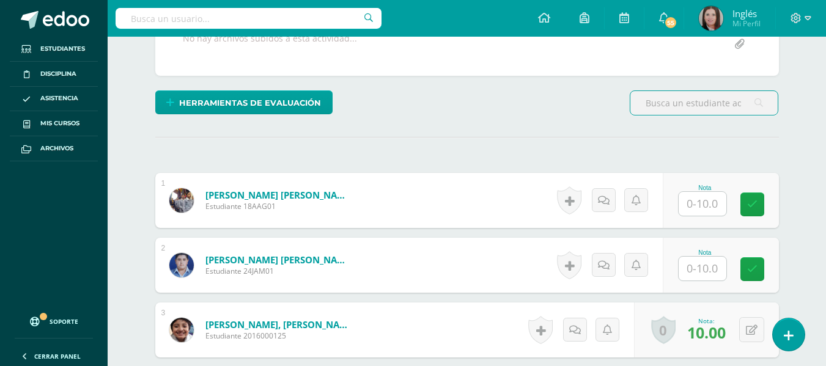
scroll to position [253, 0]
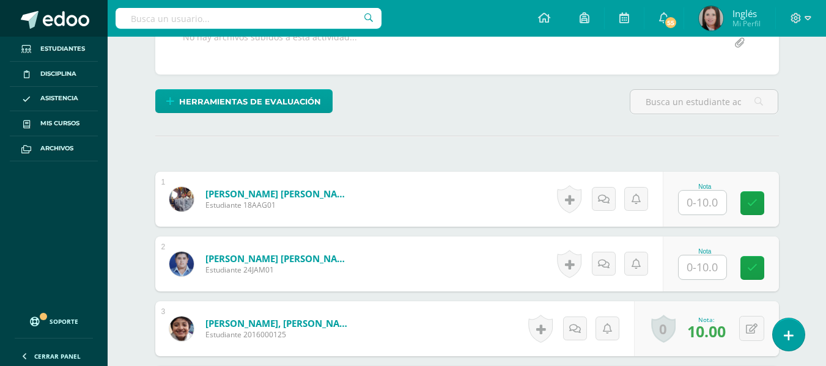
click at [61, 13] on span at bounding box center [66, 20] width 46 height 18
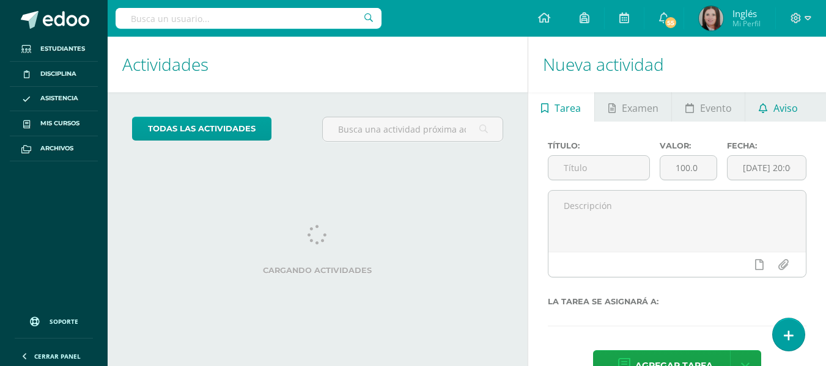
click at [784, 102] on span "Aviso" at bounding box center [785, 108] width 24 height 29
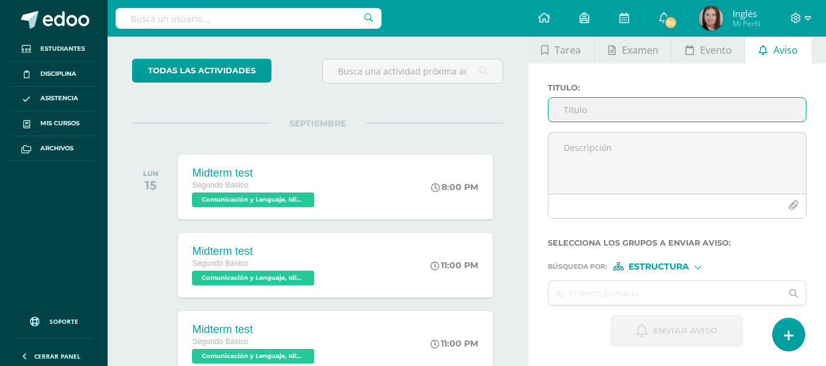
scroll to position [122, 0]
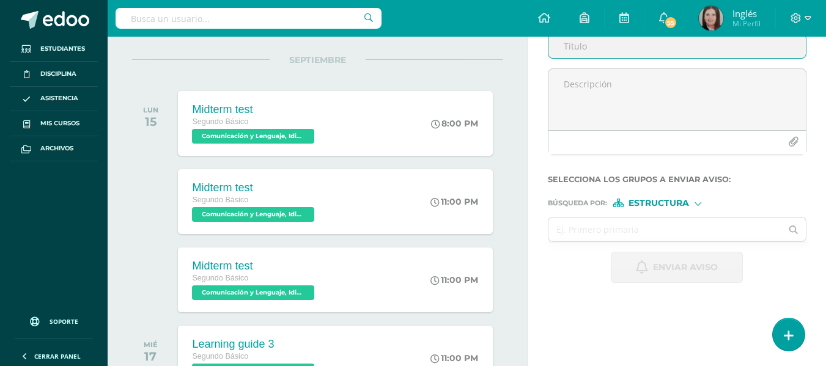
click at [643, 202] on span "Estructura" at bounding box center [658, 203] width 61 height 7
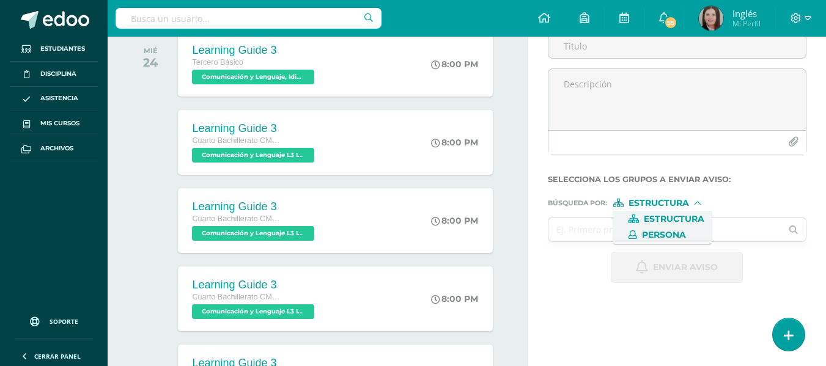
click at [649, 233] on span "Persona" at bounding box center [664, 235] width 44 height 7
click at [614, 230] on input "text" at bounding box center [665, 230] width 234 height 24
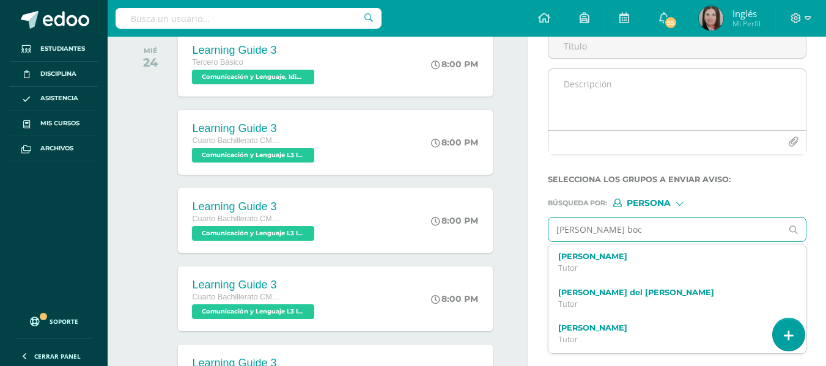
type input "[PERSON_NAME]"
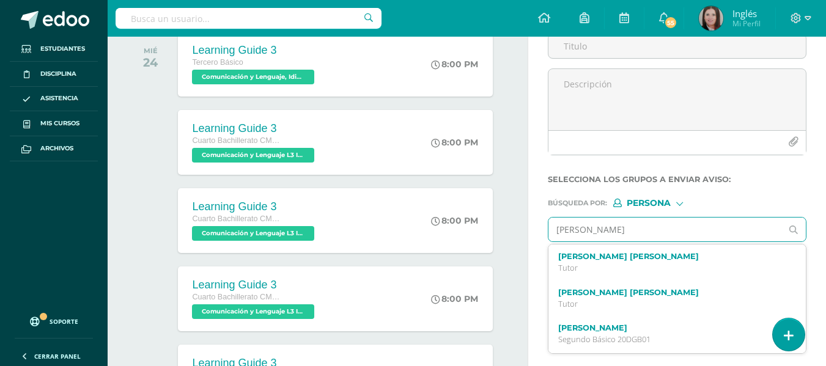
scroll to position [183, 0]
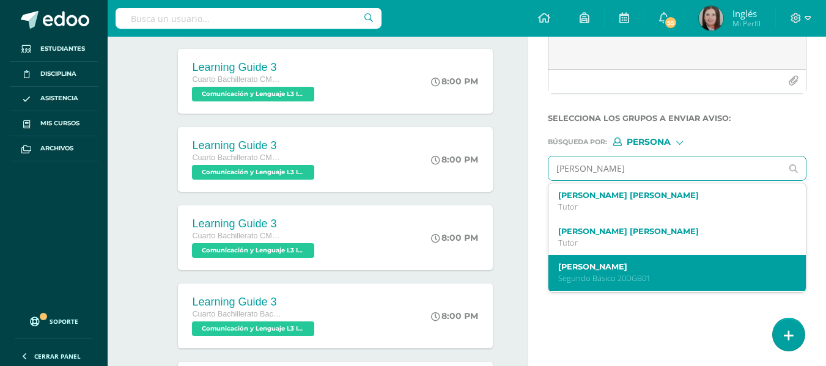
click at [639, 271] on label "[PERSON_NAME]" at bounding box center [672, 266] width 229 height 9
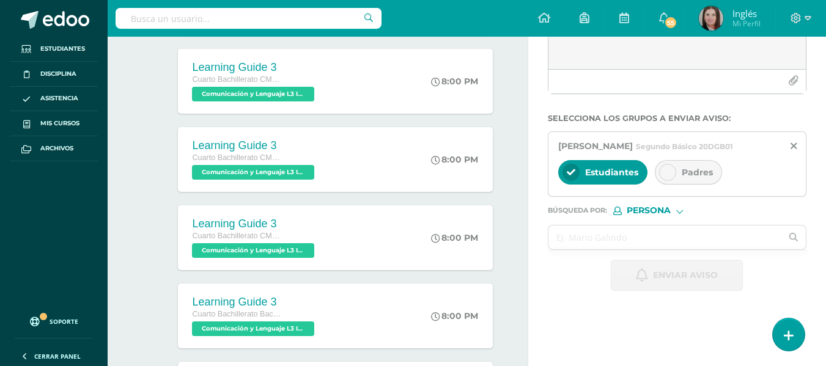
click at [668, 170] on icon at bounding box center [667, 172] width 9 height 9
click at [586, 236] on input "text" at bounding box center [665, 238] width 234 height 24
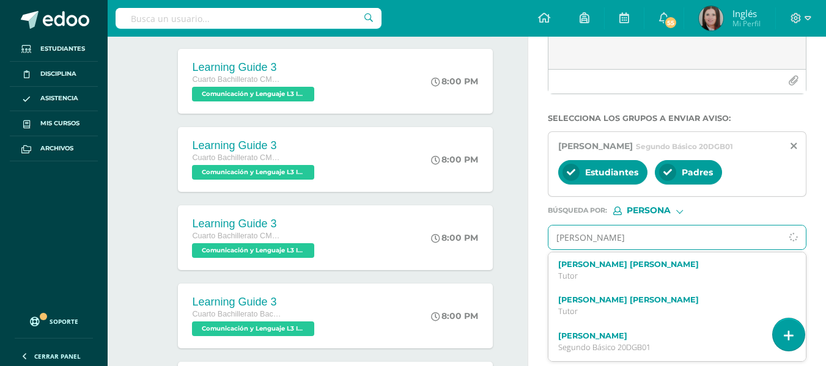
type input "[PERSON_NAME]"
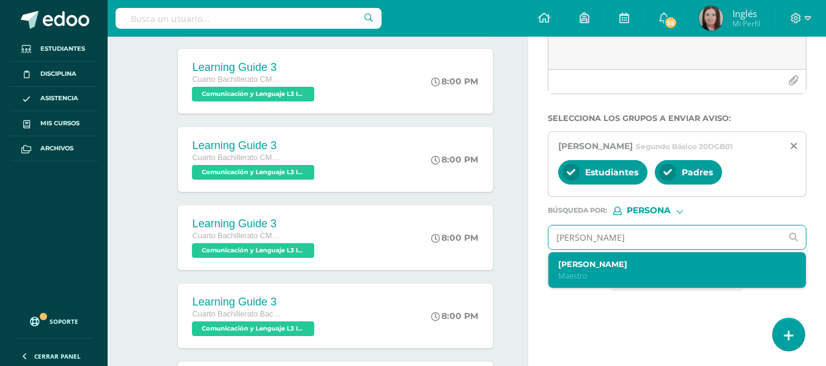
click at [605, 265] on label "[PERSON_NAME]" at bounding box center [672, 264] width 229 height 9
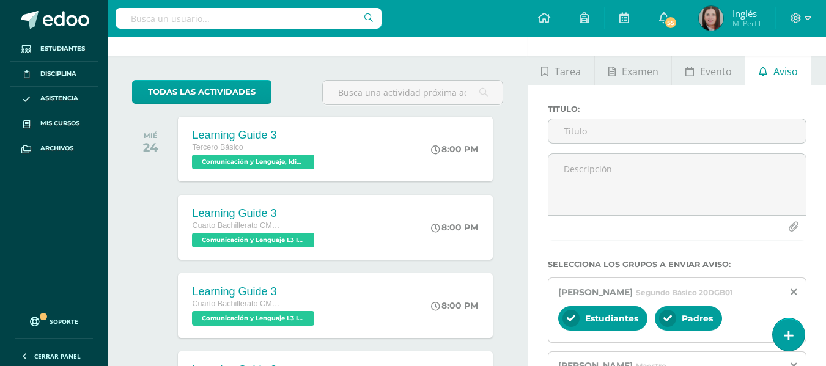
scroll to position [0, 0]
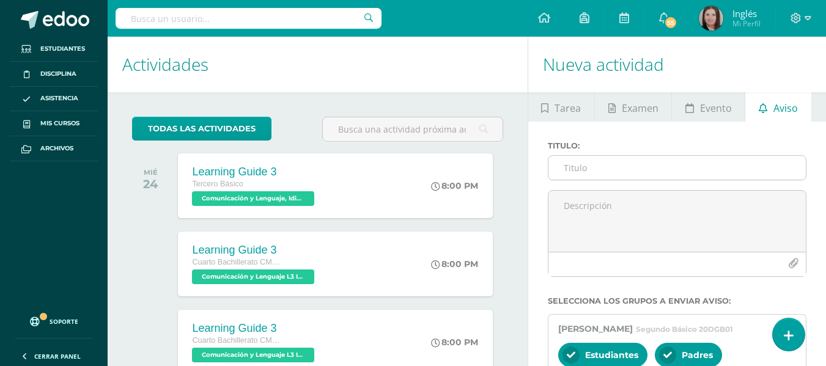
click at [573, 168] on input "Titulo :" at bounding box center [676, 168] width 257 height 24
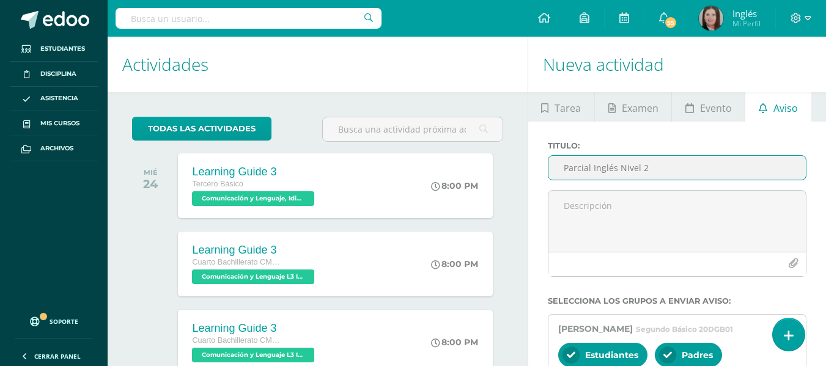
type input "Parcial Inglés Nivel 2"
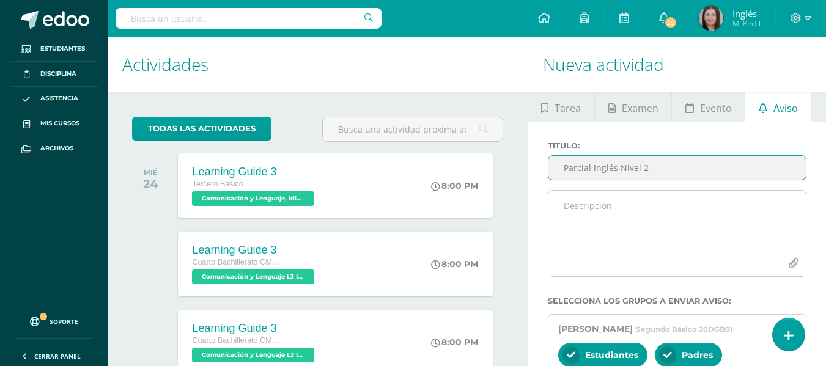
click at [586, 205] on textarea at bounding box center [676, 221] width 257 height 61
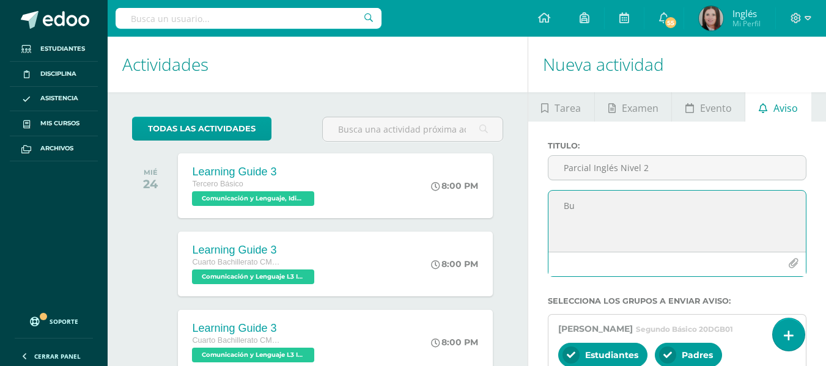
type textarea "B"
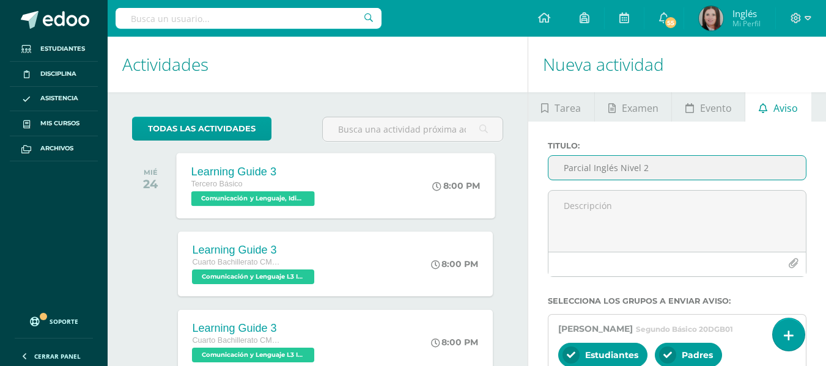
drag, startPoint x: 666, startPoint y: 160, endPoint x: 340, endPoint y: 154, distance: 325.9
drag, startPoint x: 576, startPoint y: 168, endPoint x: 586, endPoint y: 168, distance: 9.8
click at [576, 168] on input "Titulo :" at bounding box center [676, 168] width 257 height 24
type input "M"
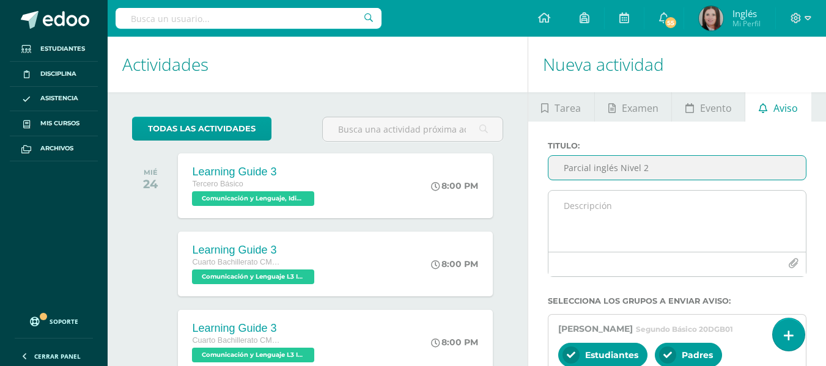
type input "Parcial inglés Nivel 2"
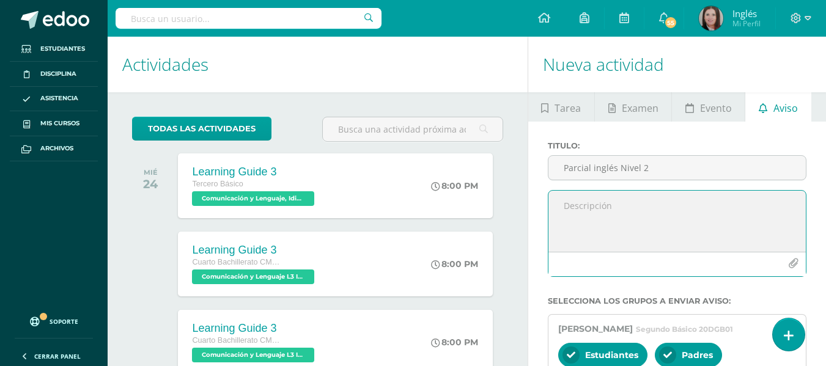
click at [581, 208] on textarea at bounding box center [676, 221] width 257 height 61
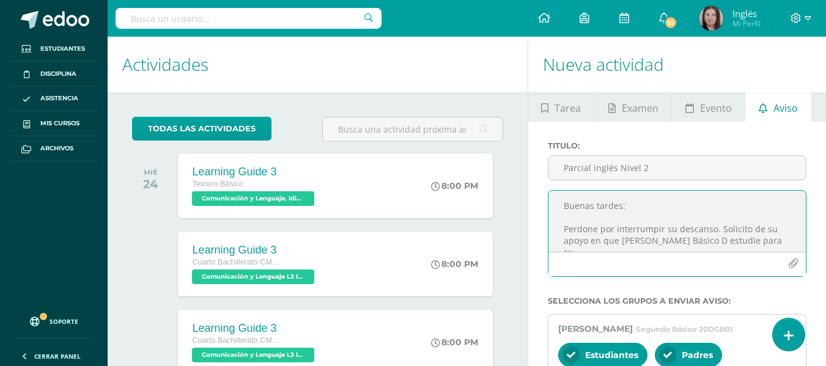
scroll to position [6, 0]
click at [568, 238] on textarea "Buenas tardes: Perdone por interrumpir su descanso. Solicito de su apoyo en que…" at bounding box center [676, 221] width 257 height 61
click at [697, 243] on textarea "Buenas tardes: Perdone por interrumpir su descanso. Solicito de su apoyo en que…" at bounding box center [676, 221] width 257 height 61
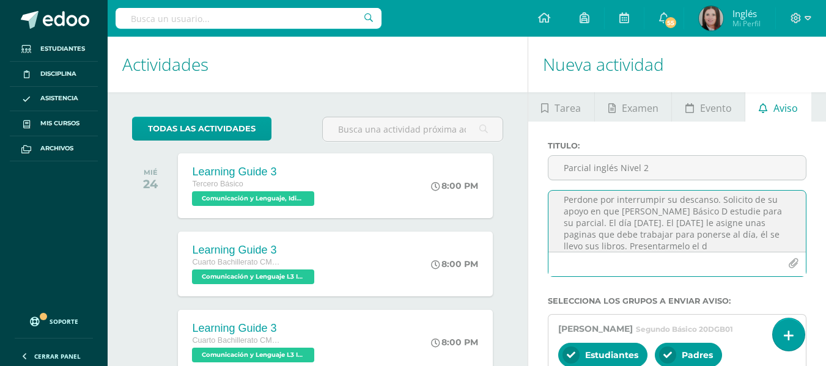
scroll to position [41, 0]
click at [747, 233] on textarea "Buenas tardes: Perdone por interrumpir su descanso. Solicito de su apoyo en que…" at bounding box center [676, 221] width 257 height 61
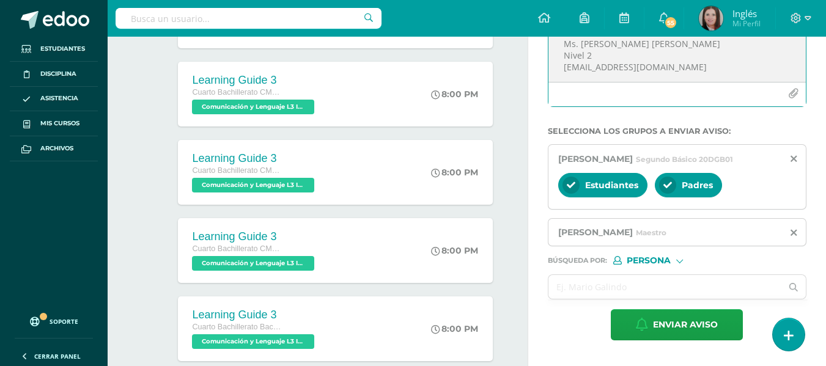
scroll to position [183, 0]
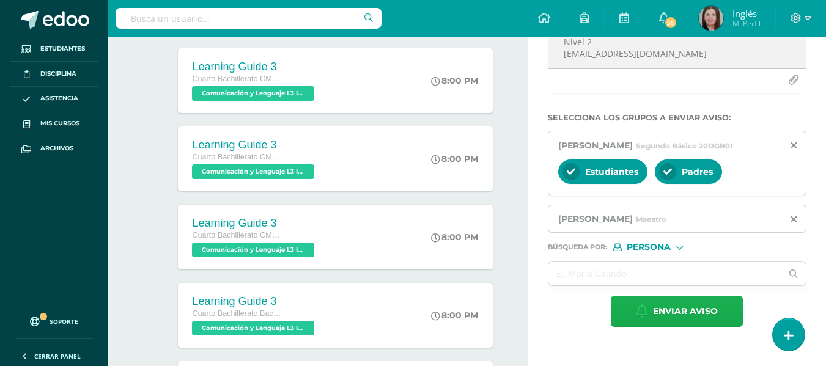
type textarea "Buenas tardes: Perdone por interrumpir su descanso. Solicito de su apoyo en que…"
click at [680, 315] on span "Enviar aviso" at bounding box center [685, 312] width 65 height 30
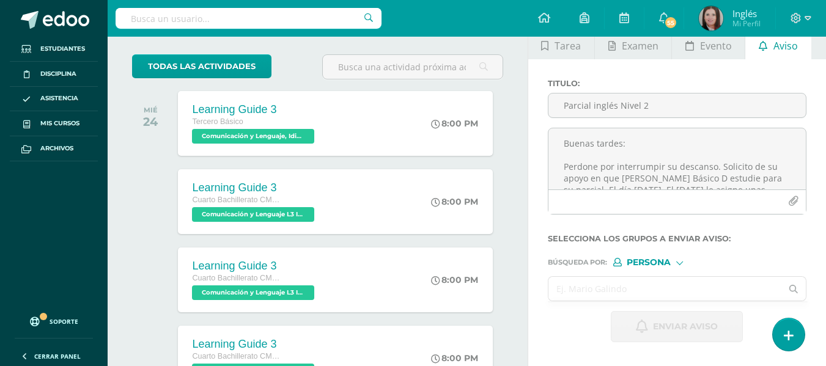
scroll to position [122, 0]
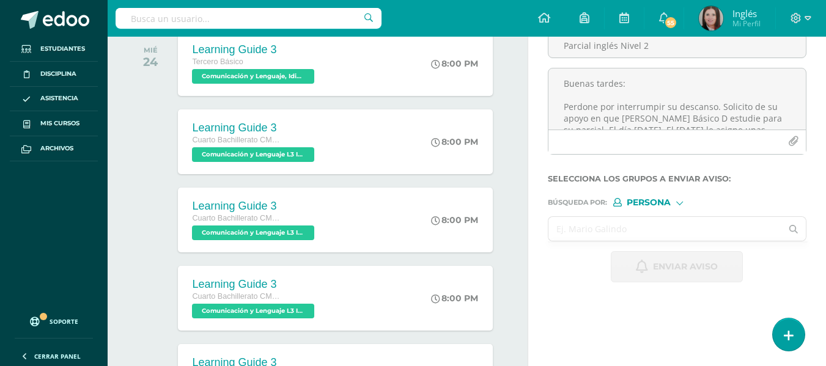
click at [601, 230] on input "text" at bounding box center [665, 229] width 234 height 24
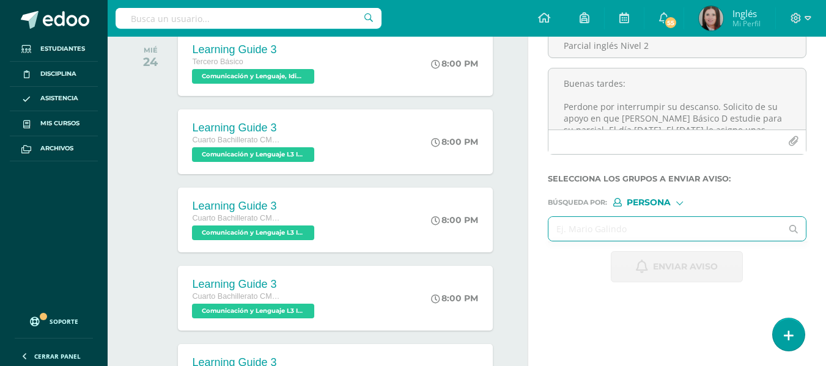
paste input "[PERSON_NAME]"
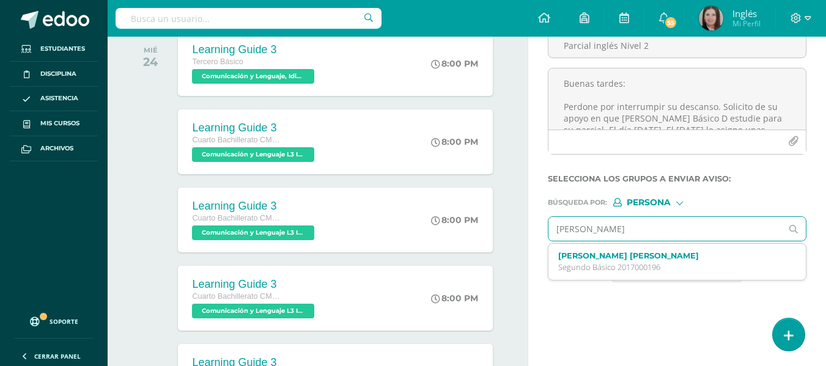
type input "[PERSON_NAME]"
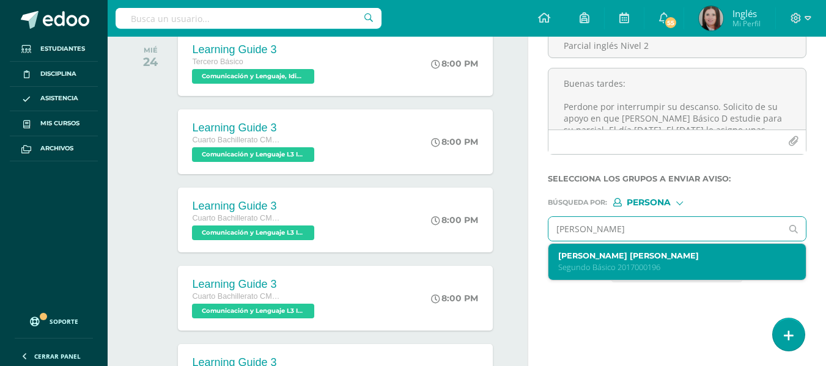
click at [608, 254] on label "[PERSON_NAME] [PERSON_NAME]" at bounding box center [672, 255] width 229 height 9
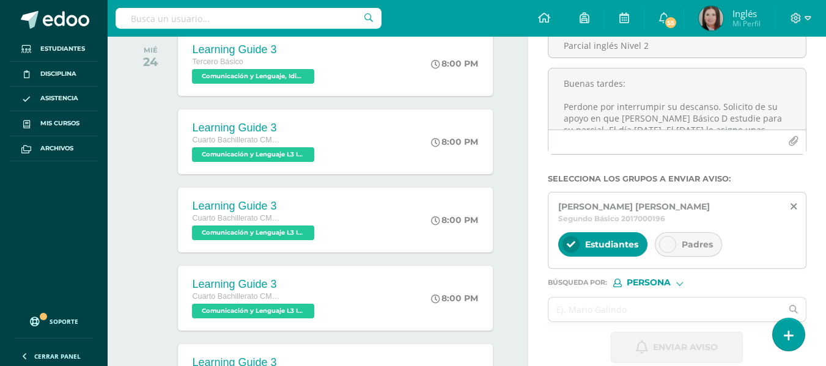
click at [668, 243] on icon at bounding box center [667, 244] width 9 height 9
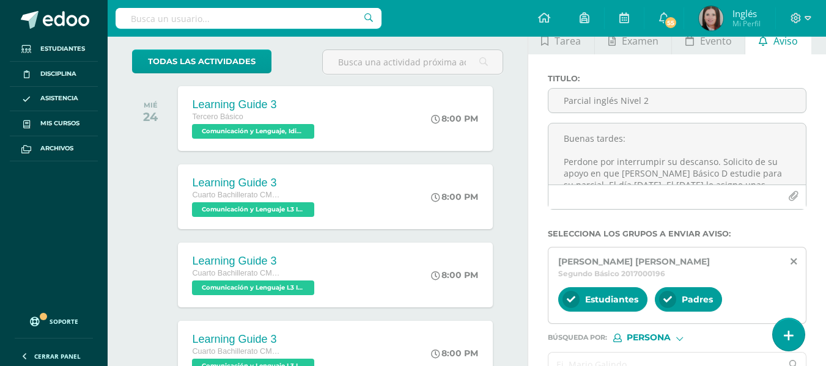
scroll to position [0, 0]
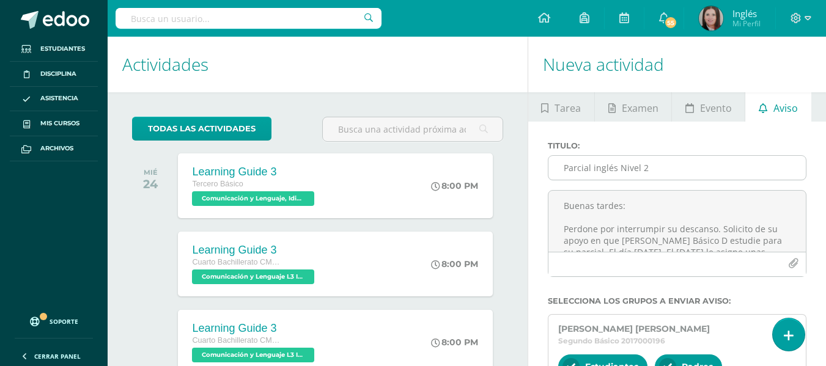
click at [578, 167] on input "Parcial inglés Nivel 2" at bounding box center [676, 168] width 257 height 24
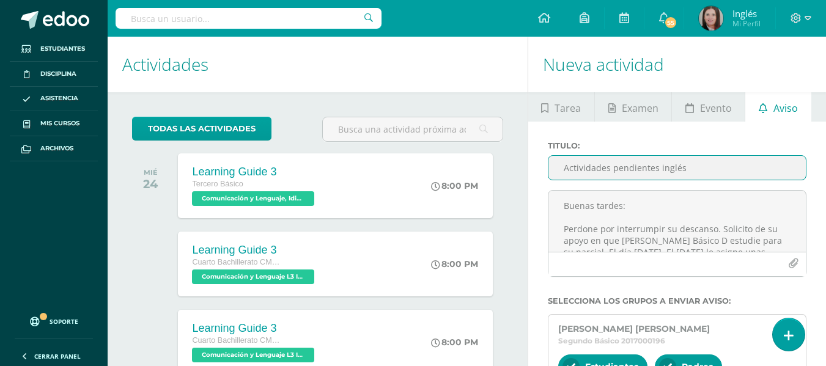
type input "Actividades pendientes inglés"
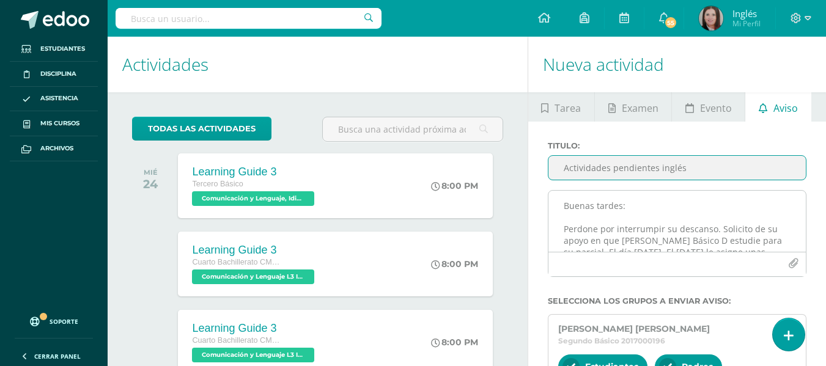
click at [587, 211] on textarea "Buenas tardes: Perdone por interrumpir su descanso. Solicito de su apoyo en que…" at bounding box center [676, 221] width 257 height 61
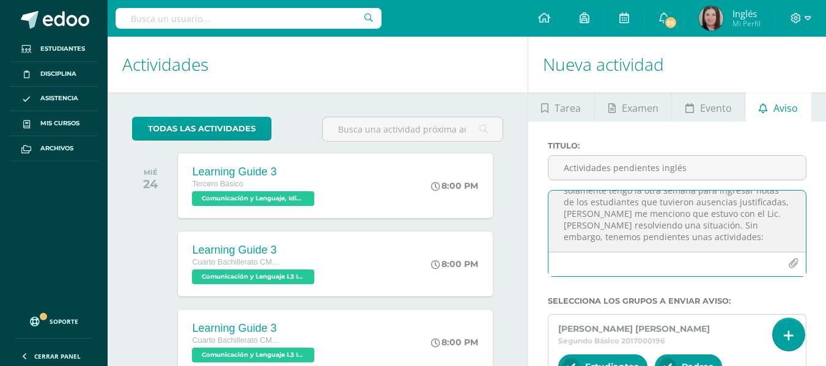
scroll to position [76, 0]
paste textarea "Grammar worksheet since and for"
drag, startPoint x: 645, startPoint y: 245, endPoint x: 606, endPoint y: 245, distance: 38.5
click at [606, 245] on textarea "Buenas tardes: Perdone por interrumpir su descanso. Tengo pendiente varias acti…" at bounding box center [676, 221] width 257 height 61
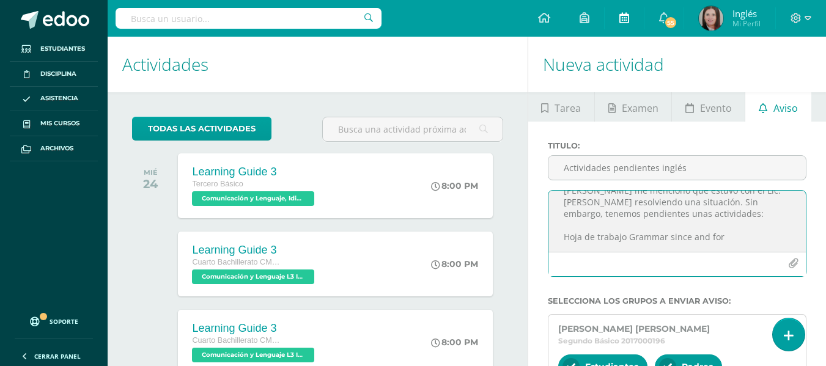
type textarea "Buenas tardes: Perdone por interrumpir su descanso. Tengo pendiente varias acti…"
